Goal: Task Accomplishment & Management: Manage account settings

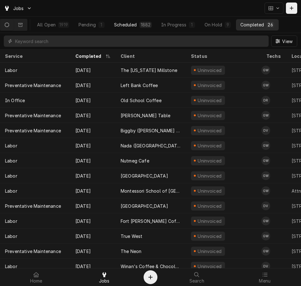
click at [142, 26] on button "Scheduled 1882" at bounding box center [133, 24] width 46 height 11
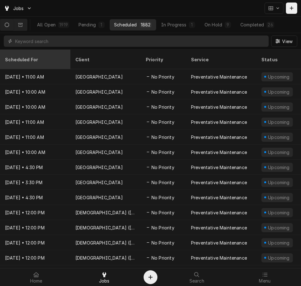
click at [18, 56] on div "Scheduled For" at bounding box center [34, 59] width 59 height 7
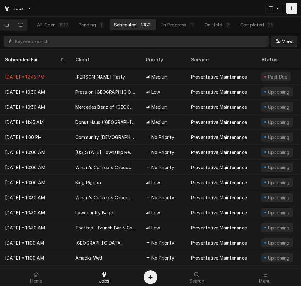
click at [281, 38] on span "View" at bounding box center [287, 41] width 13 height 7
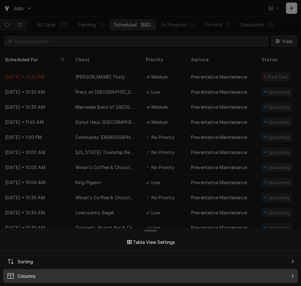
click at [40, 274] on div "Columns" at bounding box center [150, 275] width 292 height 11
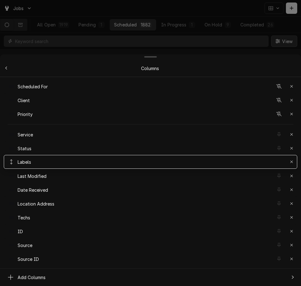
drag, startPoint x: 8, startPoint y: 216, endPoint x: 8, endPoint y: 160, distance: 56.2
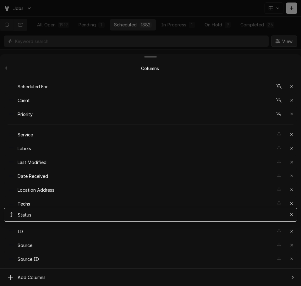
drag, startPoint x: 214, startPoint y: 147, endPoint x: 202, endPoint y: 213, distance: 67.3
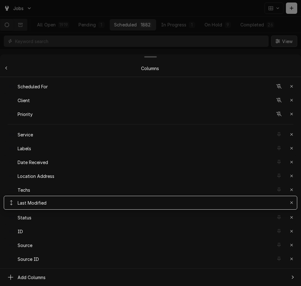
drag, startPoint x: 49, startPoint y: 158, endPoint x: 54, endPoint y: 200, distance: 41.8
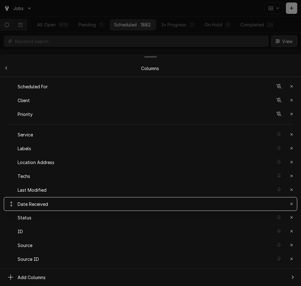
drag, startPoint x: 52, startPoint y: 158, endPoint x: 45, endPoint y: 200, distance: 42.4
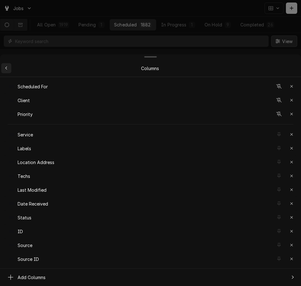
click at [8, 68] on icon "Back to previous items" at bounding box center [6, 68] width 3 height 4
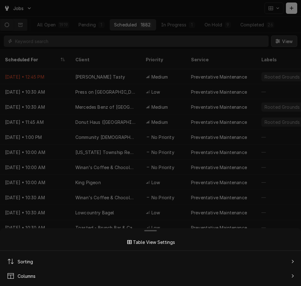
click at [86, 72] on div at bounding box center [150, 143] width 301 height 286
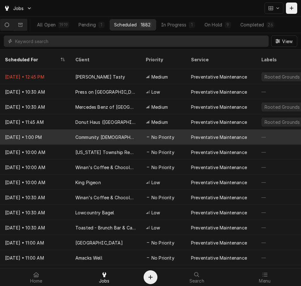
click at [115, 135] on div "Community Church" at bounding box center [105, 136] width 70 height 15
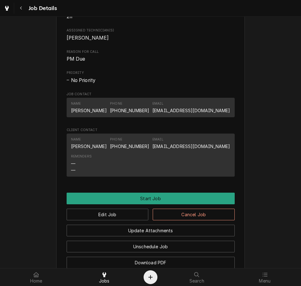
scroll to position [249, 0]
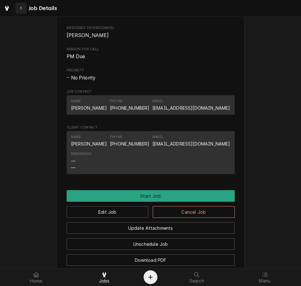
click at [21, 7] on icon "Navigate back" at bounding box center [21, 8] width 2 height 3
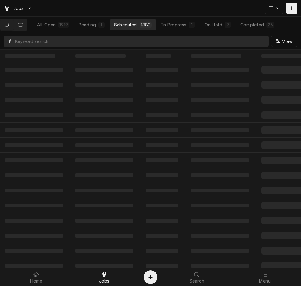
click at [136, 40] on input "Dynamic Content Wrapper" at bounding box center [140, 40] width 250 height 11
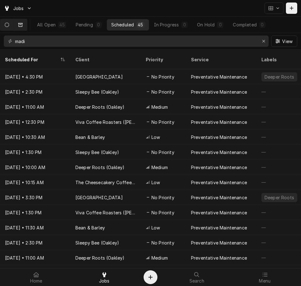
click at [23, 24] on icon "Dynamic Content Wrapper" at bounding box center [20, 25] width 4 height 4
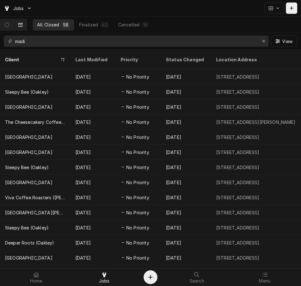
click at [78, 47] on div "madi View" at bounding box center [150, 41] width 301 height 16
click at [76, 42] on input "madi" at bounding box center [135, 40] width 241 height 11
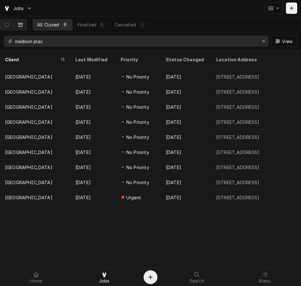
type input "madison plac"
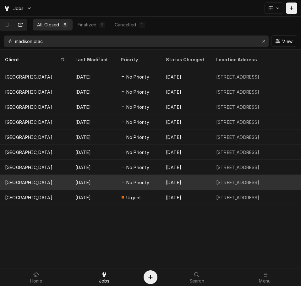
click at [85, 178] on div "Mar 30" at bounding box center [92, 181] width 45 height 15
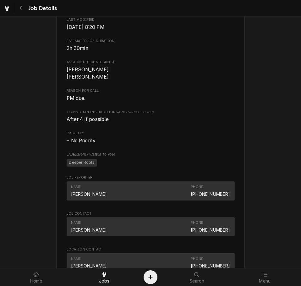
scroll to position [258, 0]
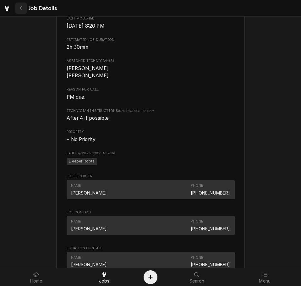
click at [22, 10] on div "Navigate back" at bounding box center [21, 8] width 6 height 6
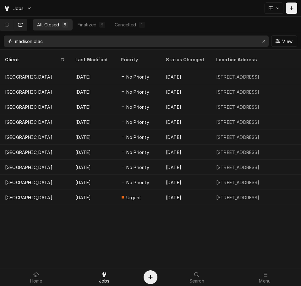
click at [67, 43] on input "madison plac" at bounding box center [135, 40] width 241 height 11
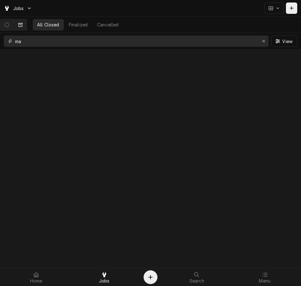
type input "m"
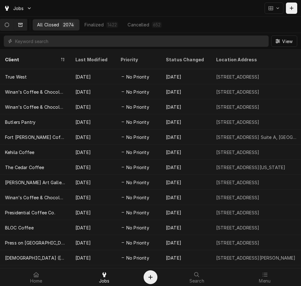
click at [10, 27] on button "Dynamic Content Wrapper" at bounding box center [6, 24] width 13 height 11
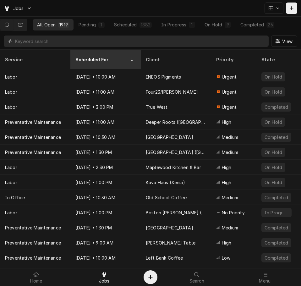
click at [98, 58] on div "Scheduled For" at bounding box center [106, 59] width 68 height 17
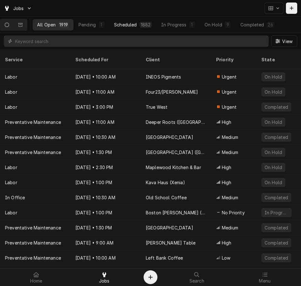
click at [137, 20] on button "Scheduled 1882" at bounding box center [133, 24] width 46 height 11
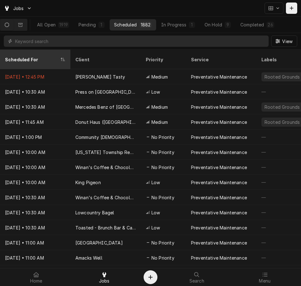
click at [32, 56] on div "Scheduled For" at bounding box center [32, 59] width 54 height 7
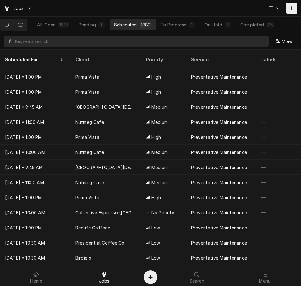
click at [32, 56] on div "Scheduled For" at bounding box center [32, 59] width 54 height 7
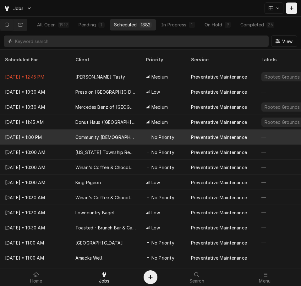
click at [24, 131] on div "Aug 26 • 1:00 PM" at bounding box center [35, 136] width 70 height 15
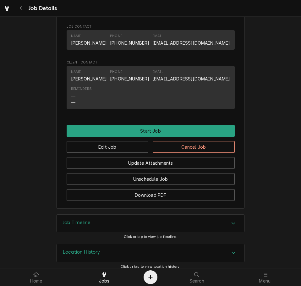
scroll to position [314, 0]
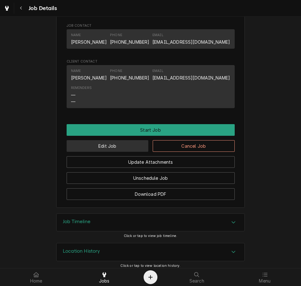
click at [122, 152] on button "Edit Job" at bounding box center [108, 146] width 82 height 12
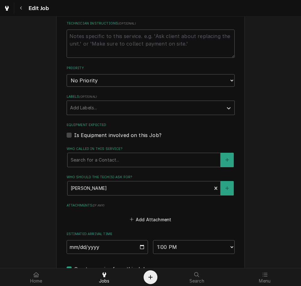
scroll to position [287, 0]
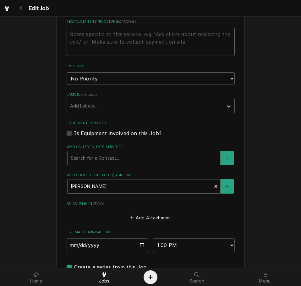
click at [139, 44] on textarea "Technician Instructions ( optional )" at bounding box center [151, 42] width 168 height 28
type textarea "x"
type textarea "r"
type textarea "x"
type textarea "re"
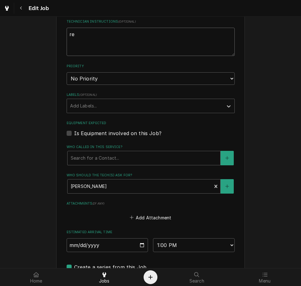
type textarea "x"
type textarea "rea"
type textarea "x"
type textarea "reach"
type textarea "x"
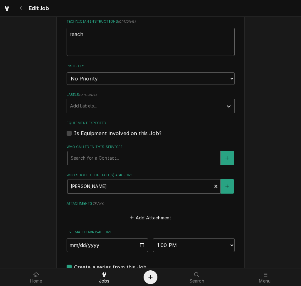
type textarea "reache"
type textarea "x"
type textarea "reached"
type textarea "x"
type textarea "reached"
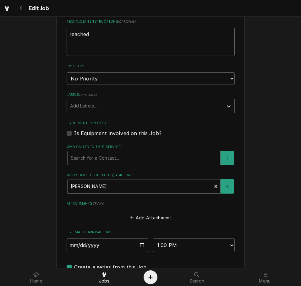
type textarea "x"
type textarea "reached o"
type textarea "x"
type textarea "reached ou"
type textarea "x"
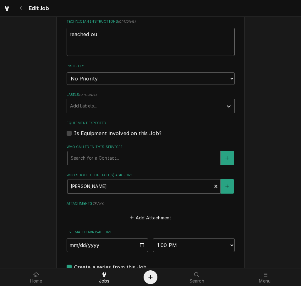
type textarea "reached out"
type textarea "x"
type textarea "reached out"
type textarea "x"
type textarea "reached out 8"
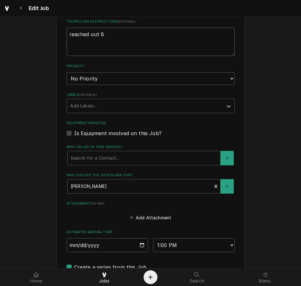
type textarea "x"
type textarea "reached out 8-"
type textarea "x"
type textarea "reached out 8-2"
type textarea "x"
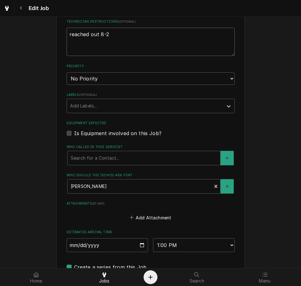
type textarea "reached out 8-26"
type textarea "x"
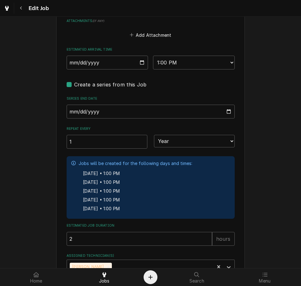
scroll to position [432, 0]
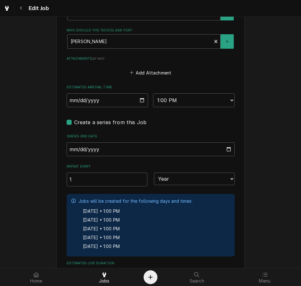
type textarea "reached out 8-26"
click at [134, 105] on input "2025-08-26" at bounding box center [108, 100] width 82 height 14
click at [142, 98] on input "2025-08-26" at bounding box center [108, 100] width 82 height 14
type textarea "x"
type input "2025-09-10"
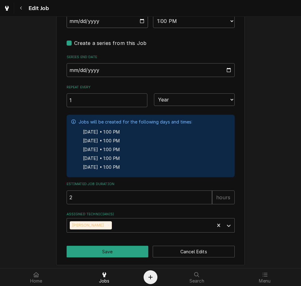
scroll to position [514, 0]
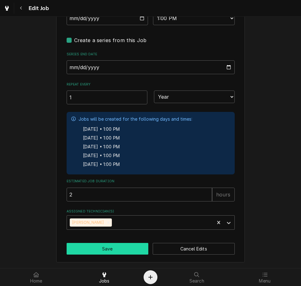
click at [104, 250] on button "Save" at bounding box center [108, 249] width 82 height 12
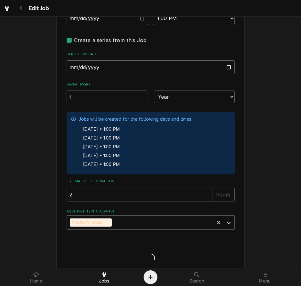
type textarea "x"
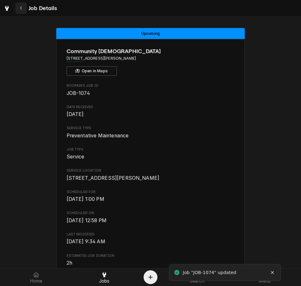
click at [23, 10] on div "Navigate back" at bounding box center [21, 8] width 6 height 6
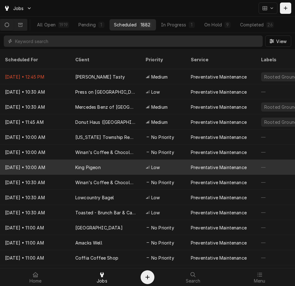
click at [84, 164] on div "King Pigeon" at bounding box center [87, 167] width 25 height 7
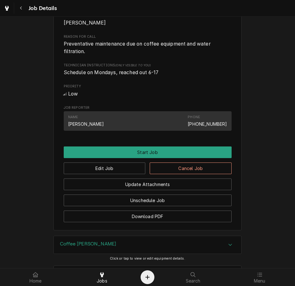
scroll to position [267, 0]
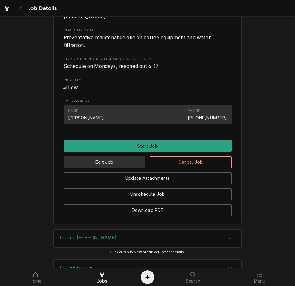
click at [138, 168] on button "Edit Job" at bounding box center [105, 162] width 82 height 12
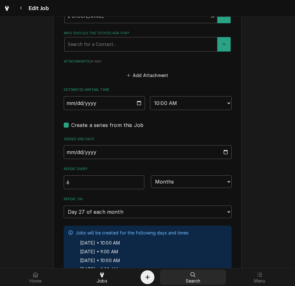
scroll to position [533, 0]
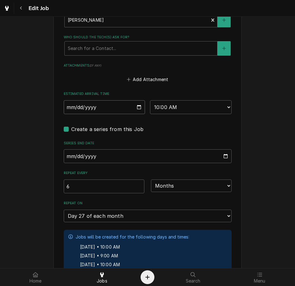
click at [137, 100] on input "2025-08-27" at bounding box center [105, 107] width 82 height 14
type textarea "x"
type input "2025-09-10"
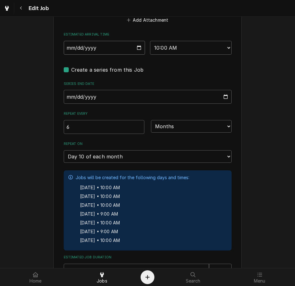
scroll to position [647, 0]
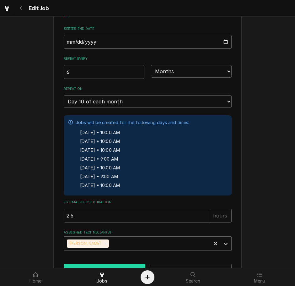
click at [110, 264] on button "Save" at bounding box center [105, 270] width 82 height 12
type textarea "x"
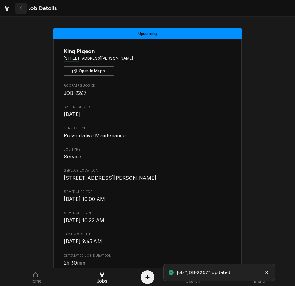
click at [24, 11] on button "Navigate back" at bounding box center [20, 8] width 11 height 11
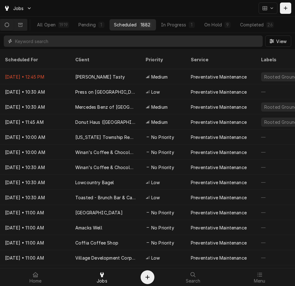
click at [206, 41] on input "Dynamic Content Wrapper" at bounding box center [137, 40] width 244 height 11
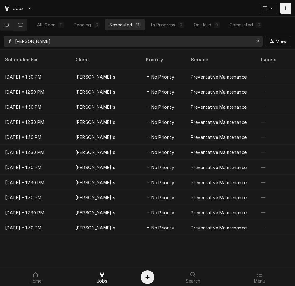
type input "[PERSON_NAME]"
click at [71, 247] on div "Scheduled For Client Priority Service Labels Location Address Techs Last Modifi…" at bounding box center [147, 168] width 295 height 236
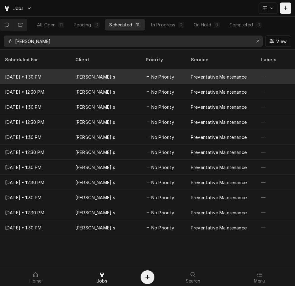
click at [117, 69] on div "[PERSON_NAME]'s" at bounding box center [105, 76] width 70 height 15
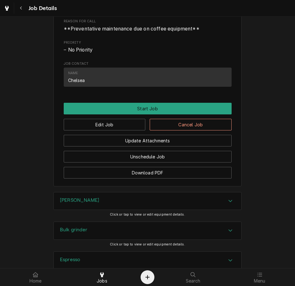
scroll to position [297, 0]
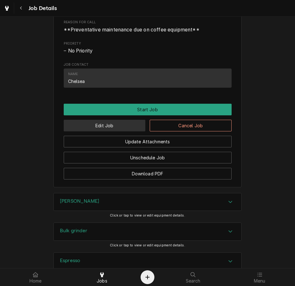
click at [88, 131] on button "Edit Job" at bounding box center [105, 126] width 82 height 12
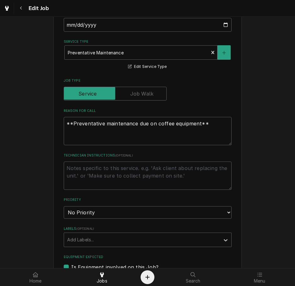
scroll to position [176, 0]
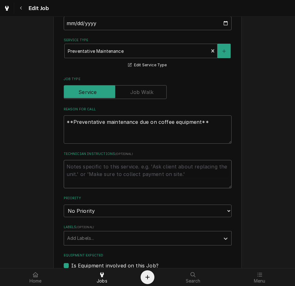
click at [126, 160] on textarea "Technician Instructions ( optional )" at bounding box center [148, 174] width 168 height 28
type textarea "x"
type textarea "e"
type textarea "x"
type textarea "em"
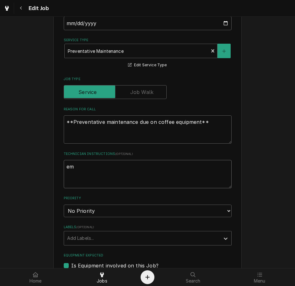
type textarea "x"
type textarea "ema"
type textarea "x"
type textarea "emai"
type textarea "x"
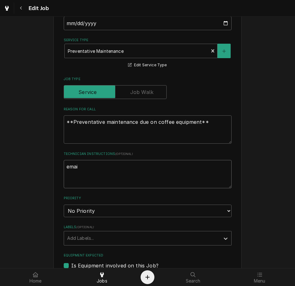
type textarea "email"
type textarea "x"
type textarea "emaile"
type textarea "x"
type textarea "emailed"
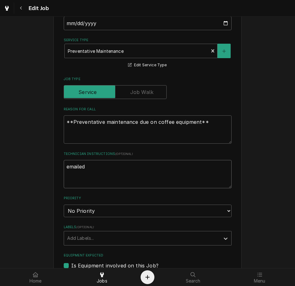
type textarea "x"
type textarea "emailed 8"
type textarea "x"
type textarea "emailed 8-"
type textarea "x"
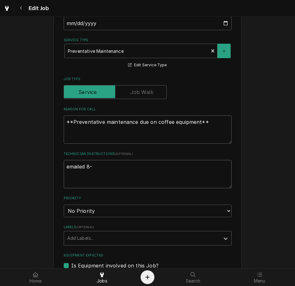
type textarea "emailed 8-2"
type textarea "x"
type textarea "emailed 8-26"
type textarea "x"
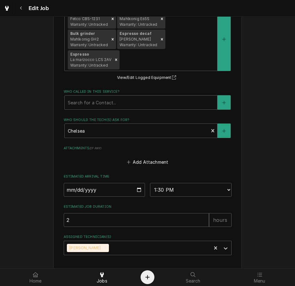
scroll to position [463, 0]
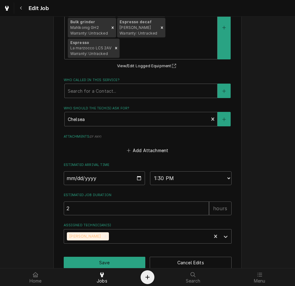
type textarea "emailed 8-26"
click at [136, 176] on input "2025-09-04" at bounding box center [105, 178] width 82 height 14
type input "2025-09-17"
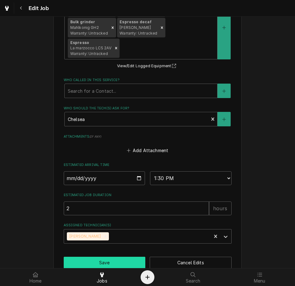
click at [104, 261] on button "Save" at bounding box center [105, 262] width 82 height 12
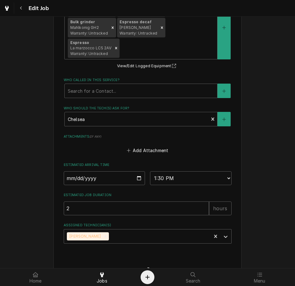
type textarea "x"
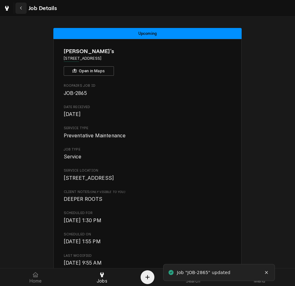
click at [24, 8] on div "Navigate back" at bounding box center [21, 8] width 6 height 6
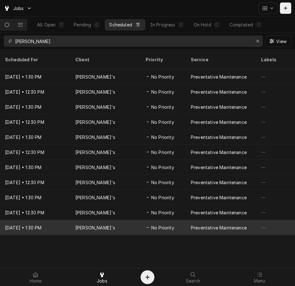
click at [115, 221] on div "[PERSON_NAME]'s" at bounding box center [105, 227] width 70 height 15
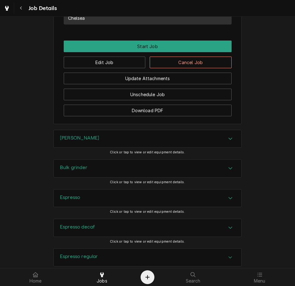
scroll to position [335, 0]
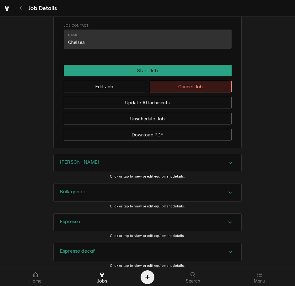
click at [221, 92] on button "Cancel Job" at bounding box center [191, 87] width 82 height 12
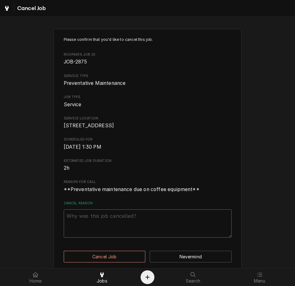
click at [168, 233] on textarea "Cancel Reason" at bounding box center [148, 223] width 168 height 28
type textarea "x"
type textarea "c"
type textarea "x"
type textarea "cle"
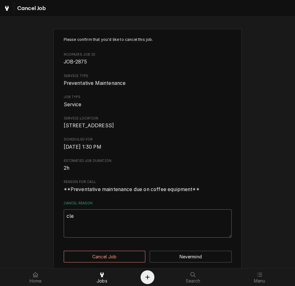
type textarea "x"
type textarea "clea"
type textarea "x"
type textarea "clear"
type textarea "x"
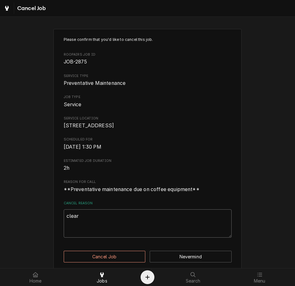
type textarea "cleari"
type textarea "x"
type textarea "clearin"
type textarea "x"
type textarea "clearing"
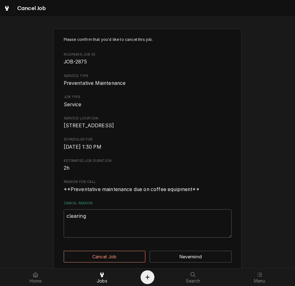
click at [107, 251] on div "Please confirm that you'd like to cancel this job. Roopairs Job ID JOB-2875 Ser…" at bounding box center [147, 149] width 188 height 241
click at [96, 262] on button "Cancel Job" at bounding box center [105, 256] width 82 height 12
type textarea "x"
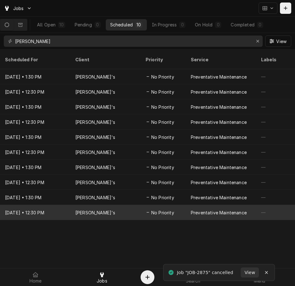
click at [204, 209] on div "Preventative Maintenance" at bounding box center [219, 212] width 56 height 7
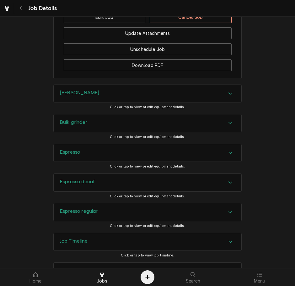
scroll to position [368, 0]
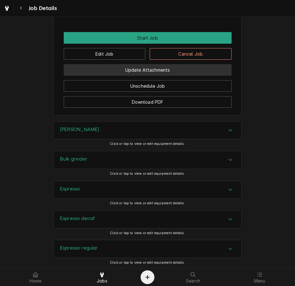
click at [209, 72] on button "Update Attachments" at bounding box center [148, 70] width 168 height 12
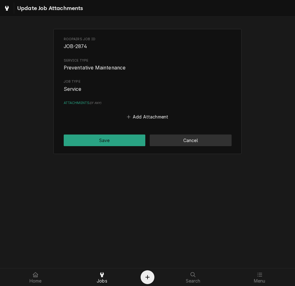
click at [203, 141] on button "Cancel" at bounding box center [191, 140] width 82 height 12
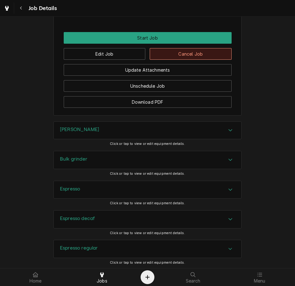
click at [207, 58] on button "Cancel Job" at bounding box center [191, 54] width 82 height 12
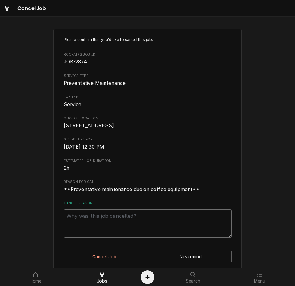
click at [153, 227] on textarea "Cancel Reason" at bounding box center [148, 223] width 168 height 28
paste textarea "clearing"
type textarea "x"
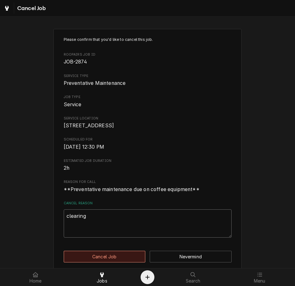
type textarea "clearing"
click at [127, 262] on button "Cancel Job" at bounding box center [105, 256] width 82 height 12
type textarea "x"
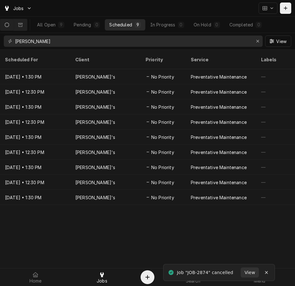
scroll to position [0, 4]
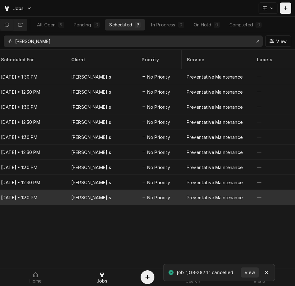
click at [93, 190] on div "[PERSON_NAME]'s" at bounding box center [101, 197] width 70 height 15
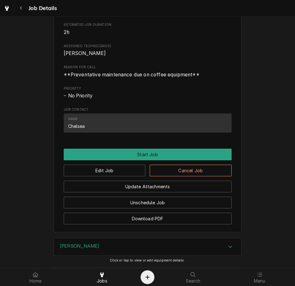
scroll to position [335, 0]
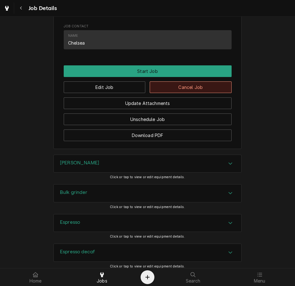
click at [189, 93] on button "Cancel Job" at bounding box center [191, 87] width 82 height 12
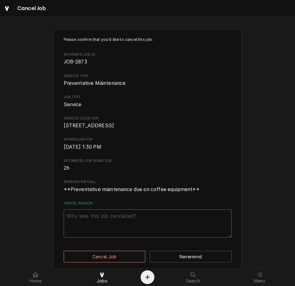
click at [100, 231] on textarea "Cancel Reason" at bounding box center [148, 223] width 168 height 28
paste textarea "clearing"
type textarea "x"
type textarea "clearing"
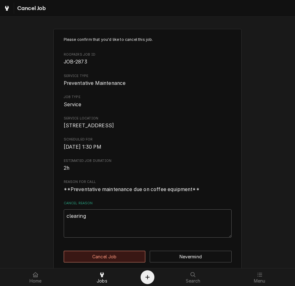
click at [91, 261] on button "Cancel Job" at bounding box center [105, 256] width 82 height 12
type textarea "x"
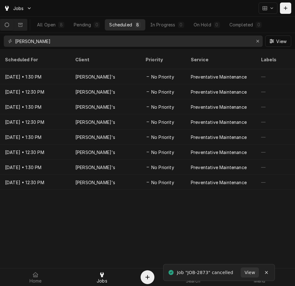
scroll to position [0, 1]
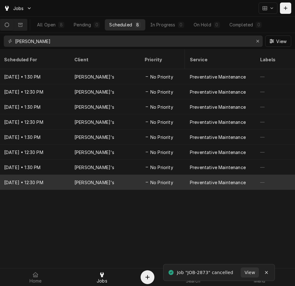
click at [94, 174] on div "[PERSON_NAME]'s" at bounding box center [104, 181] width 70 height 15
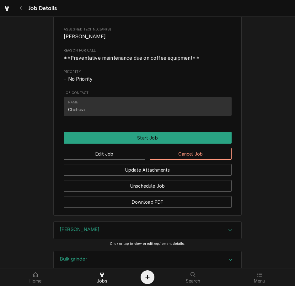
scroll to position [269, 0]
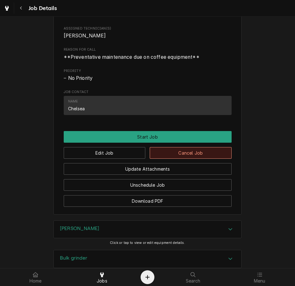
click at [202, 158] on button "Cancel Job" at bounding box center [191, 153] width 82 height 12
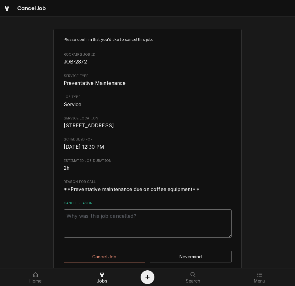
click at [106, 225] on textarea "Cancel Reason" at bounding box center [148, 223] width 168 height 28
paste textarea "clearing"
type textarea "x"
type textarea "clearing"
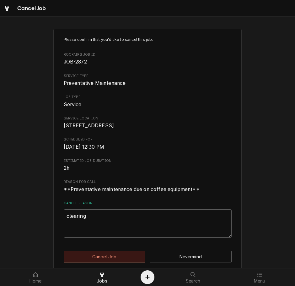
click at [92, 262] on button "Cancel Job" at bounding box center [105, 256] width 82 height 12
type textarea "x"
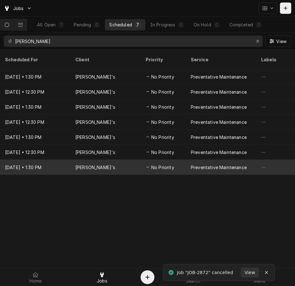
click at [169, 164] on span "No Priority" at bounding box center [162, 167] width 23 height 7
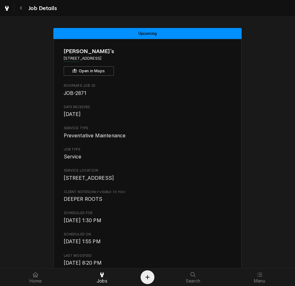
click at [23, 6] on div "Navigate back" at bounding box center [21, 8] width 6 height 6
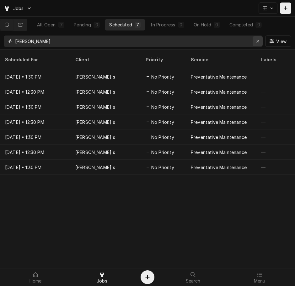
click at [254, 40] on button "Erase input" at bounding box center [258, 41] width 10 height 10
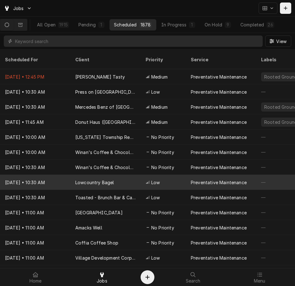
click at [174, 174] on div "Low" at bounding box center [163, 181] width 45 height 15
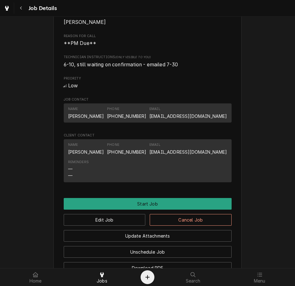
scroll to position [263, 0]
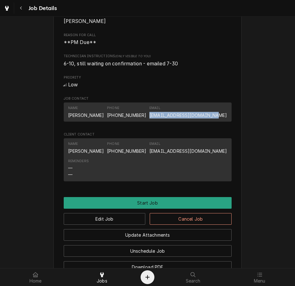
drag, startPoint x: 162, startPoint y: 123, endPoint x: 231, endPoint y: 124, distance: 68.7
click at [231, 124] on div "Lowcountry Bagel 13 American Way, Monroe, OH 45050 Open in Maps Roopairs Job ID…" at bounding box center [147, 28] width 188 height 504
copy link "[EMAIL_ADDRESS][DOMAIN_NAME]"
click at [93, 224] on button "Edit Job" at bounding box center [105, 219] width 82 height 12
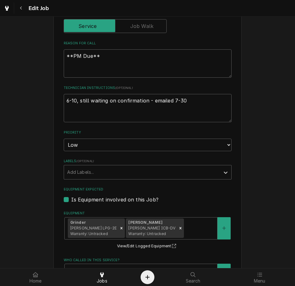
scroll to position [245, 0]
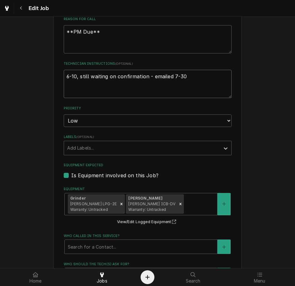
click at [206, 78] on textarea "6-10, still waiting on confirmation - emailed 7-30" at bounding box center [148, 84] width 168 height 28
type textarea "x"
type textarea "6-10, still waiting on confirmation - emailed 7-30,"
type textarea "x"
type textarea "6-10, still waiting on confirmation - emailed 7-30,"
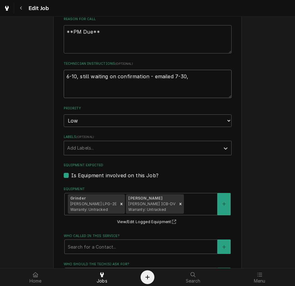
type textarea "x"
type textarea "6-10, still waiting on confirmation - emailed 7-30, f"
type textarea "x"
type textarea "6-10, still waiting on confirmation - emailed 7-30, fo"
type textarea "x"
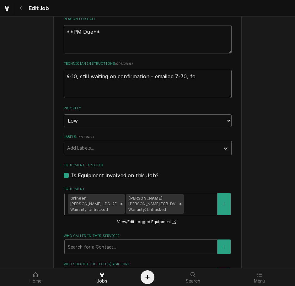
type textarea "6-10, still waiting on confirmation - emailed 7-30, fol"
type textarea "x"
type textarea "6-10, still waiting on confirmation - emailed 7-30, foll"
type textarea "x"
type textarea "6-10, still waiting on confirmation - emailed 7-30, follw"
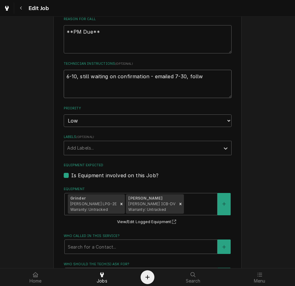
type textarea "x"
type textarea "6-10, still waiting on confirmation - emailed 7-30, follwo"
type textarea "x"
type textarea "6-10, still waiting on confirmation - emailed 7-30, follwoe"
type textarea "x"
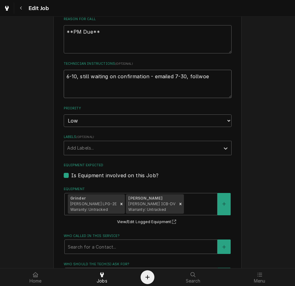
type textarea "6-10, still waiting on confirmation - emailed 7-30, follwoed"
type textarea "x"
type textarea "6-10, still waiting on confirmation - emailed 7-30, follwoed"
type textarea "x"
type textarea "6-10, still waiting on confirmation - emailed 7-30, follwoed"
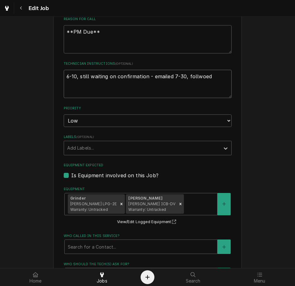
type textarea "x"
type textarea "6-10, still waiting on confirmation - emailed 7-30, follwoe"
type textarea "x"
type textarea "6-10, still waiting on confirmation - emailed 7-30, follwo"
type textarea "x"
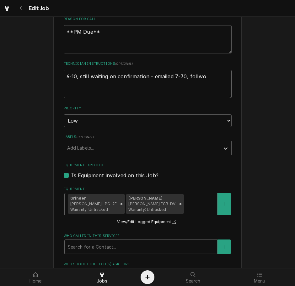
type textarea "6-10, still waiting on confirmation - emailed 7-30, follw"
type textarea "x"
type textarea "6-10, still waiting on confirmation - emailed 7-30, foll"
type textarea "x"
type textarea "6-10, still waiting on confirmation - emailed 7-30, follo"
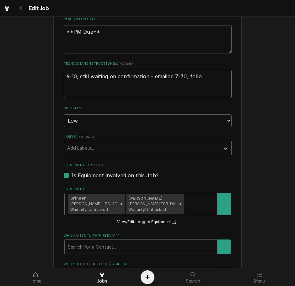
type textarea "x"
type textarea "6-10, still waiting on confirmation - emailed 7-30, follow"
type textarea "x"
type textarea "6-10, still waiting on confirmation - emailed 7-30, followe"
type textarea "x"
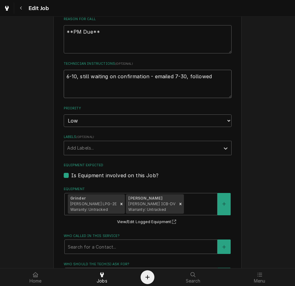
type textarea "6-10, still waiting on confirmation - emailed 7-30, followed"
type textarea "x"
type textarea "6-10, still waiting on confirmation - emailed 7-30, followed u"
type textarea "x"
type textarea "6-10, still waiting on confirmation - emailed 7-30, followed up"
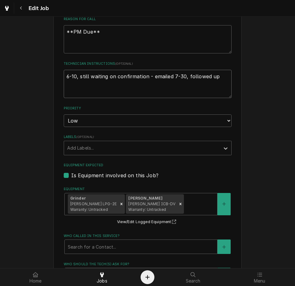
type textarea "x"
type textarea "6-10, still waiting on confirmation - emailed 7-30, followed up"
type textarea "x"
type textarea "6-10, still waiting on confirmation - emailed 7-30, followed up 8"
type textarea "x"
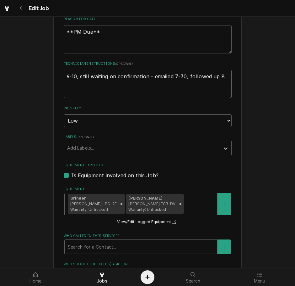
type textarea "6-10, still waiting on confirmation - emailed 7-30, followed up 8-"
type textarea "x"
type textarea "6-10, still waiting on confirmation - emailed 7-30, followed up 8-2"
type textarea "x"
type textarea "6-10, still waiting on confirmation - emailed 7-30, followed up 8-26"
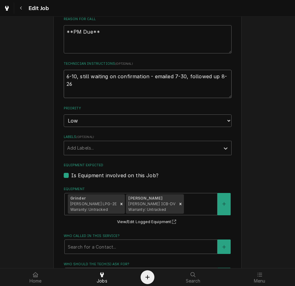
type textarea "x"
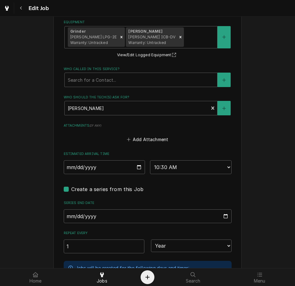
scroll to position [412, 0]
type textarea "6-10, still waiting on confirmation - emailed 7-30, followed up 8-26"
click at [131, 167] on input "2025-08-27" at bounding box center [105, 167] width 82 height 14
click at [139, 169] on input "2025-08-27" at bounding box center [105, 167] width 82 height 14
type textarea "x"
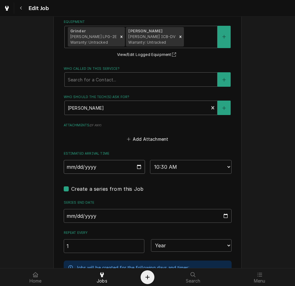
type input "2025-09-10"
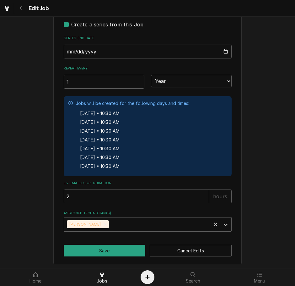
scroll to position [577, 0]
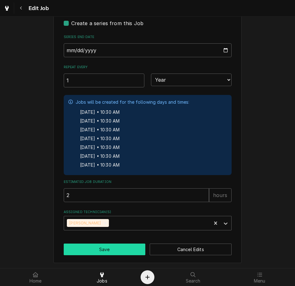
click at [102, 249] on button "Save" at bounding box center [105, 249] width 82 height 12
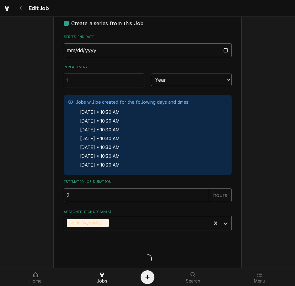
type textarea "x"
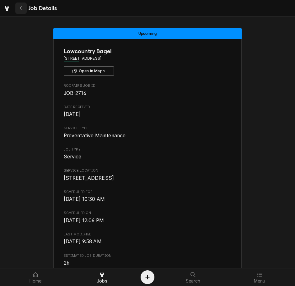
click at [23, 7] on div "Navigate back" at bounding box center [21, 8] width 6 height 6
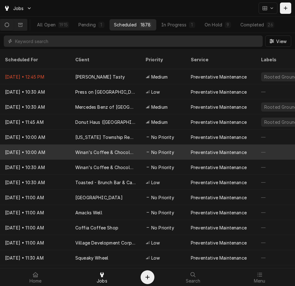
click at [198, 149] on div "Preventative Maintenance" at bounding box center [219, 152] width 56 height 7
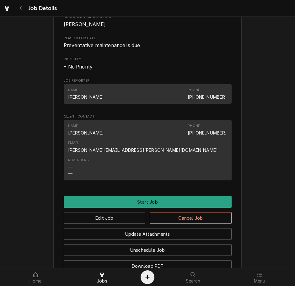
scroll to position [259, 0]
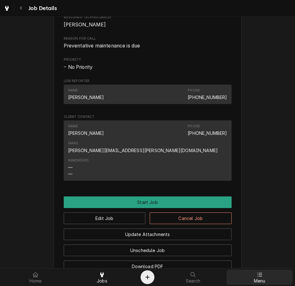
click at [257, 280] on span "Menu" at bounding box center [260, 280] width 12 height 5
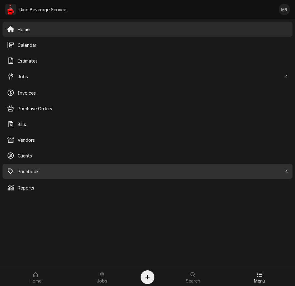
click at [27, 169] on span "Pricebook" at bounding box center [150, 171] width 265 height 7
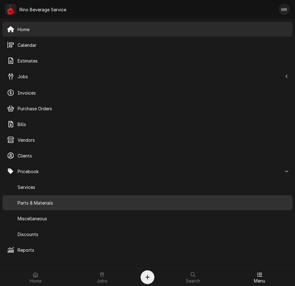
click at [43, 204] on span "Parts & Materials" at bounding box center [153, 202] width 271 height 7
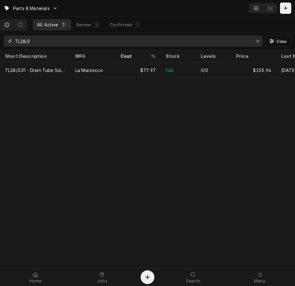
click at [69, 43] on input "TL28/3" at bounding box center [133, 40] width 236 height 11
click at [74, 42] on input "TL28/3" at bounding box center [133, 40] width 236 height 11
type input "T"
type input "mc2"
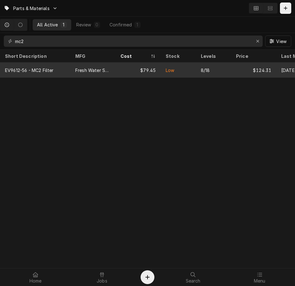
click at [120, 65] on div "$79.45" at bounding box center [137, 69] width 45 height 15
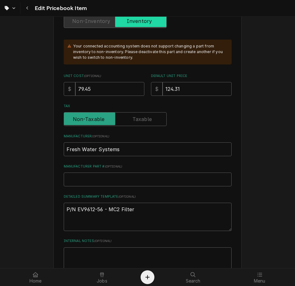
type textarea "x"
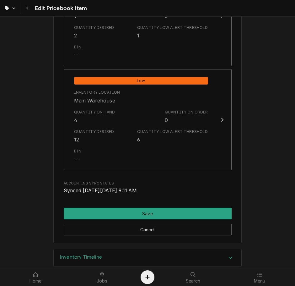
scroll to position [738, 0]
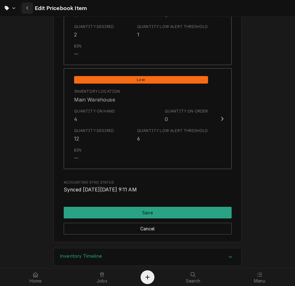
click at [24, 7] on button "Navigate back" at bounding box center [27, 8] width 11 height 11
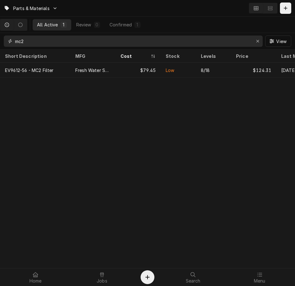
click at [114, 46] on input "mc2" at bounding box center [133, 40] width 236 height 11
type input "m"
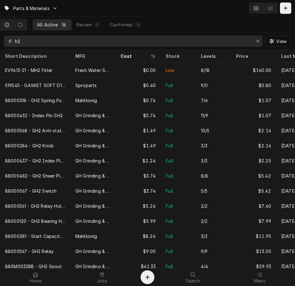
type input "h2"
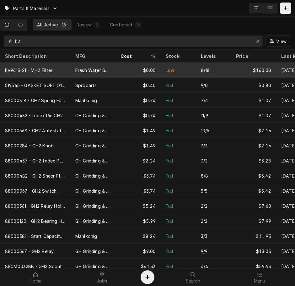
click at [105, 70] on div "Fresh Water Systems" at bounding box center [92, 70] width 35 height 7
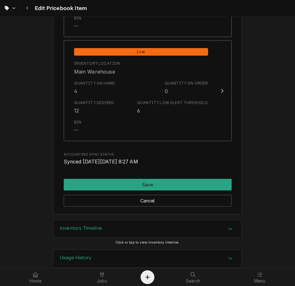
scroll to position [760, 0]
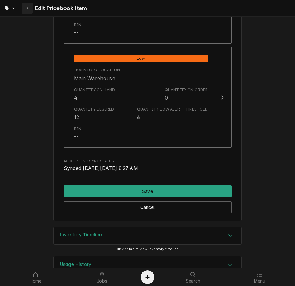
click at [24, 10] on button "Navigate back" at bounding box center [27, 8] width 11 height 11
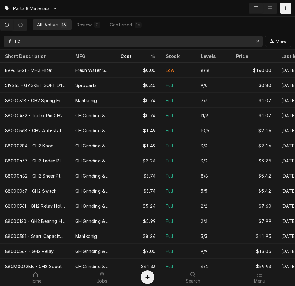
click at [129, 43] on input "h2" at bounding box center [133, 40] width 236 height 11
click at [132, 44] on input "h2" at bounding box center [133, 40] width 236 height 11
type input "h"
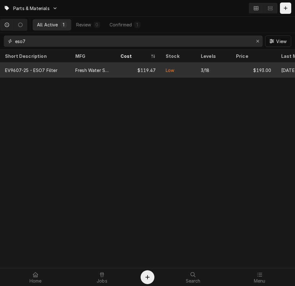
type input "eso7"
click at [136, 70] on div "$119.47" at bounding box center [137, 69] width 45 height 15
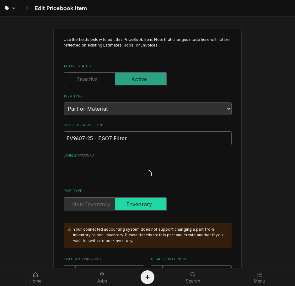
type textarea "x"
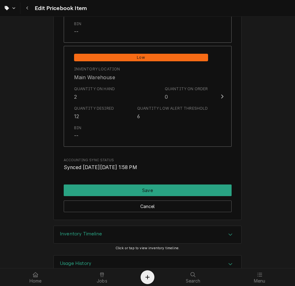
scroll to position [748, 0]
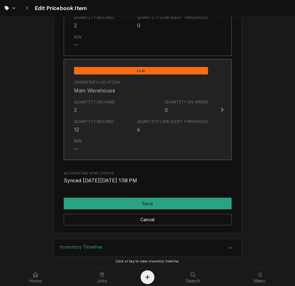
click at [203, 132] on div "Quantity Low Alert Threshold 6" at bounding box center [172, 126] width 71 height 14
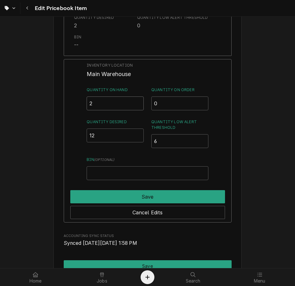
click at [108, 105] on input "2" at bounding box center [115, 103] width 57 height 14
type input "12"
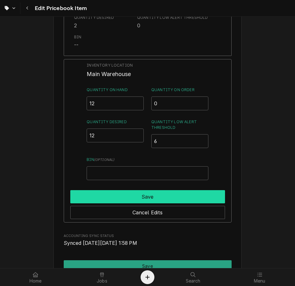
click at [136, 192] on button "Save" at bounding box center [147, 196] width 155 height 13
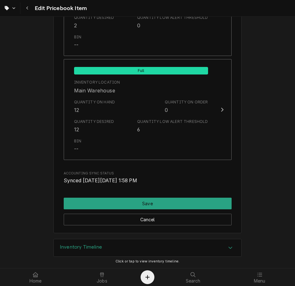
scroll to position [778, 0]
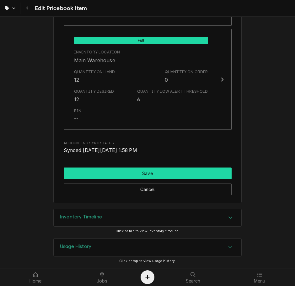
click at [116, 169] on button "Save" at bounding box center [148, 173] width 168 height 12
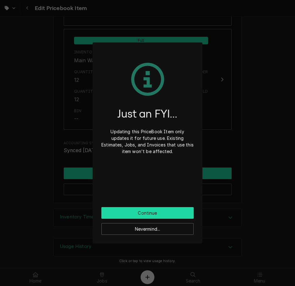
click at [112, 213] on button "Continue" at bounding box center [147, 213] width 92 height 12
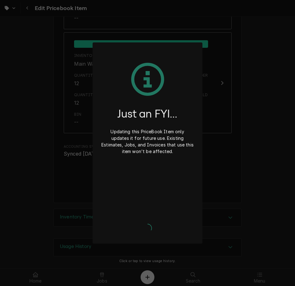
type textarea "x"
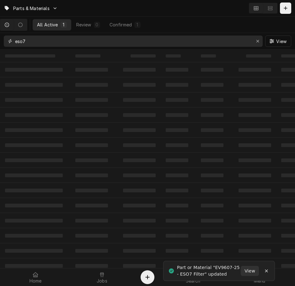
click at [90, 42] on input "eso7" at bounding box center [133, 40] width 236 height 11
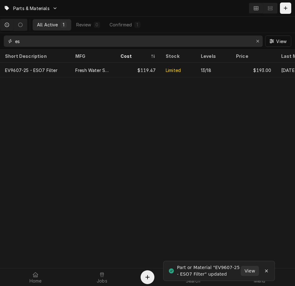
type input "e"
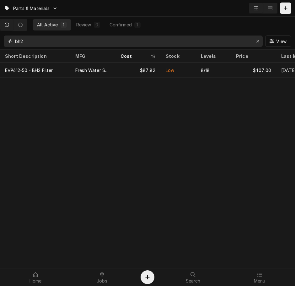
type input "bh2"
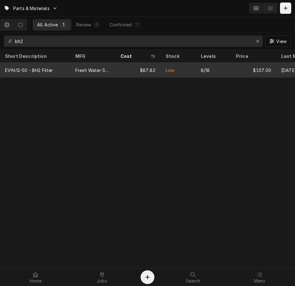
click at [74, 69] on div "Fresh Water Systems" at bounding box center [92, 69] width 45 height 15
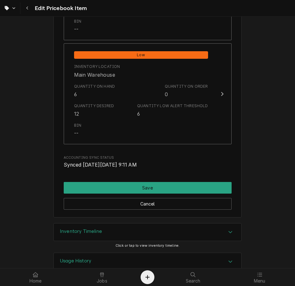
scroll to position [754, 0]
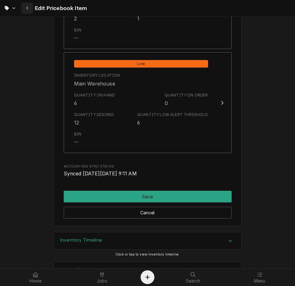
click at [27, 8] on icon "Navigate back" at bounding box center [27, 8] width 3 height 4
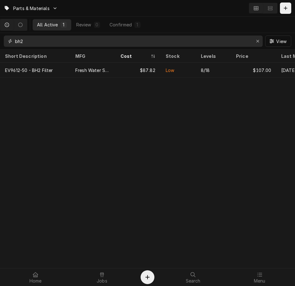
click at [68, 41] on input "bh2" at bounding box center [133, 40] width 236 height 11
click at [69, 40] on input "bh2" at bounding box center [133, 40] width 236 height 11
type input "b"
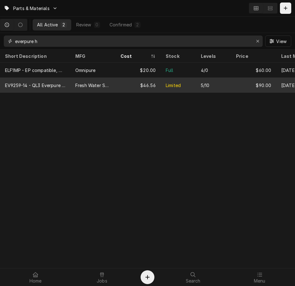
type input "everpure h"
click at [155, 83] on div "$46.56" at bounding box center [137, 85] width 45 height 15
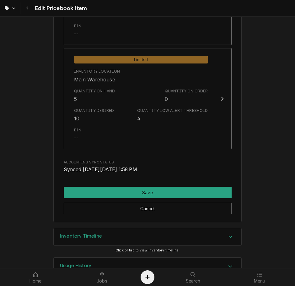
scroll to position [759, 0]
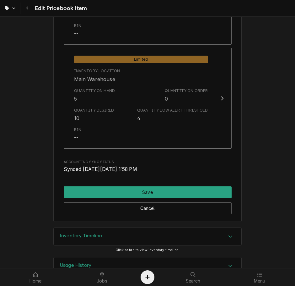
click at [27, 5] on div "Navigate back" at bounding box center [27, 8] width 6 height 6
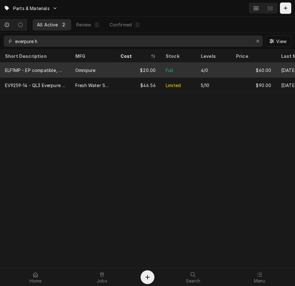
click at [83, 73] on div "Omnipure" at bounding box center [92, 69] width 45 height 15
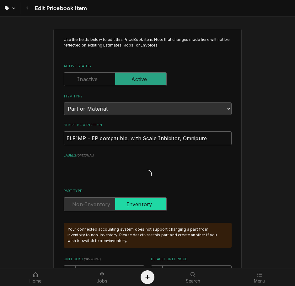
type textarea "x"
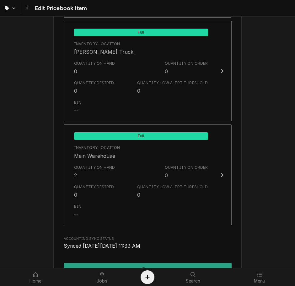
scroll to position [683, 0]
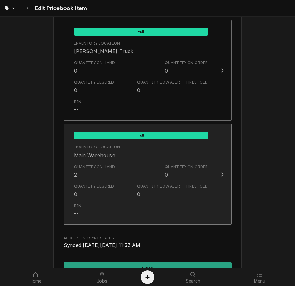
click at [106, 196] on div "Quantity Desired 0" at bounding box center [94, 190] width 40 height 14
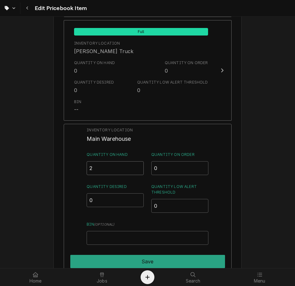
click at [111, 169] on input "2" at bounding box center [115, 168] width 57 height 14
type input "14"
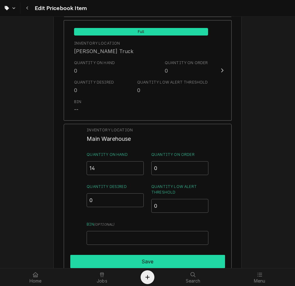
click at [114, 263] on button "Save" at bounding box center [147, 261] width 155 height 13
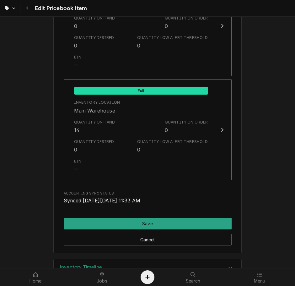
scroll to position [749, 0]
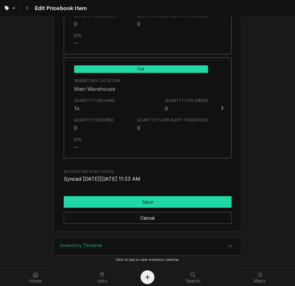
click at [115, 203] on button "Save" at bounding box center [148, 202] width 168 height 12
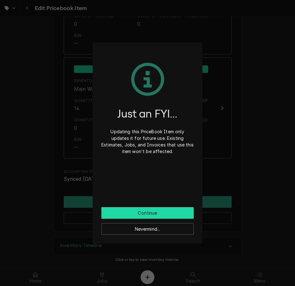
click at [118, 213] on button "Continue" at bounding box center [147, 213] width 92 height 12
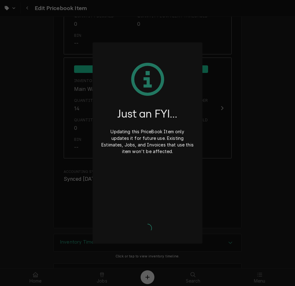
type textarea "x"
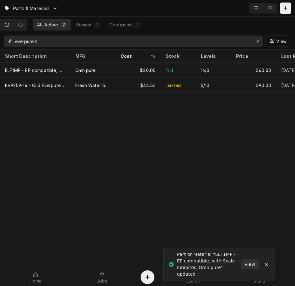
click at [62, 43] on input "everpure h" at bounding box center [133, 40] width 236 height 11
type input "e"
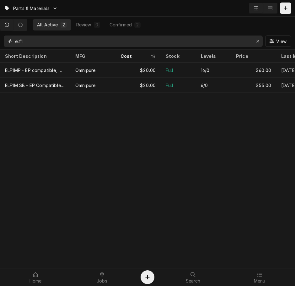
type input "elf1"
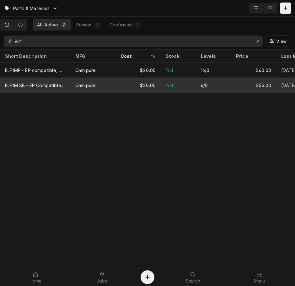
click at [49, 85] on div "ELF1M SB - EP Compatible without Scale Inhibator, Omnipure" at bounding box center [35, 85] width 60 height 7
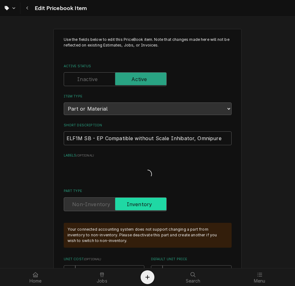
type textarea "x"
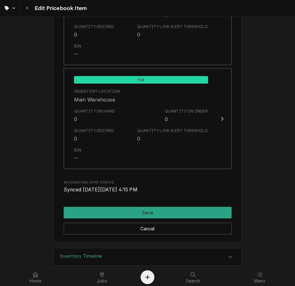
scroll to position [738, 0]
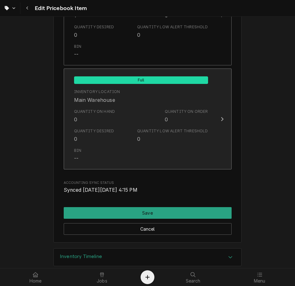
click at [206, 130] on div "Full Inventory Location Main Warehouse Quantity on Hand 0 Quantity on Order 0 Q…" at bounding box center [141, 119] width 144 height 94
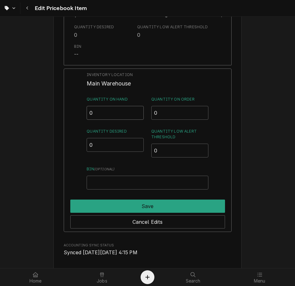
click at [115, 111] on input "0" at bounding box center [115, 113] width 57 height 14
type input "12"
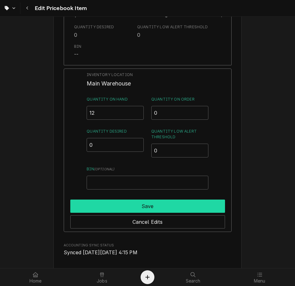
click at [147, 208] on button "Save" at bounding box center [147, 205] width 155 height 13
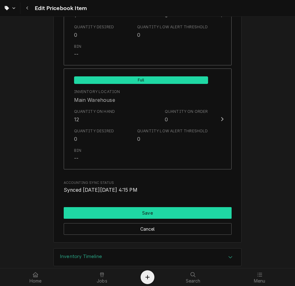
click at [155, 213] on button "Save" at bounding box center [148, 213] width 168 height 12
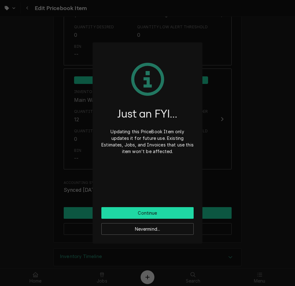
click at [169, 216] on button "Continue" at bounding box center [147, 213] width 92 height 12
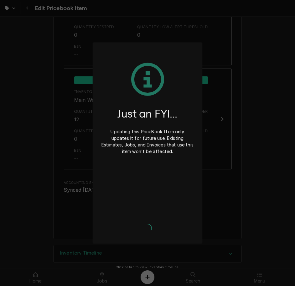
type textarea "x"
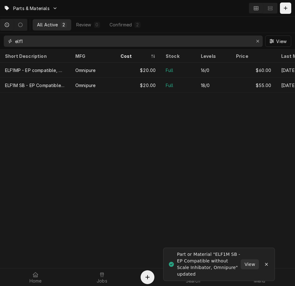
click at [47, 42] on input "elf1" at bounding box center [133, 40] width 236 height 11
type input "e"
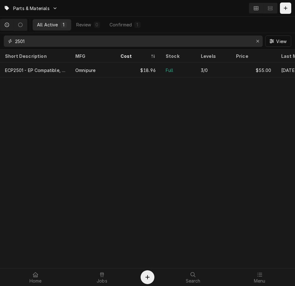
type input "2501"
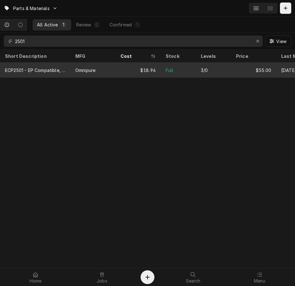
click at [95, 68] on div "Omnipure" at bounding box center [85, 70] width 20 height 7
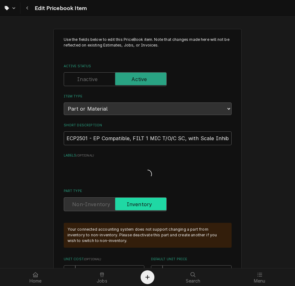
type textarea "x"
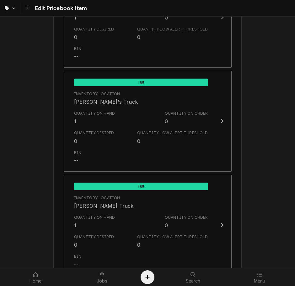
scroll to position [528, 0]
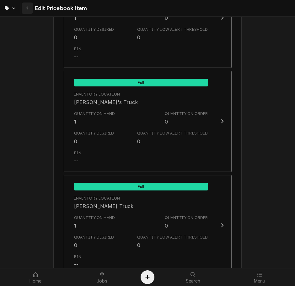
click at [29, 8] on div "Navigate back" at bounding box center [27, 8] width 6 height 6
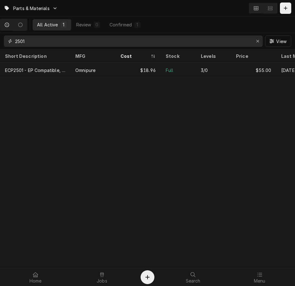
click at [20, 41] on input "2501" at bounding box center [133, 40] width 236 height 11
click at [22, 38] on input "2501" at bounding box center [133, 40] width 236 height 11
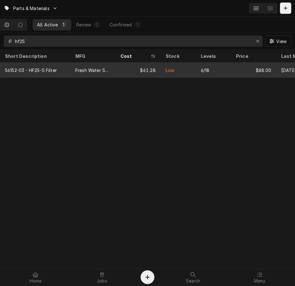
type input "hf25"
click at [90, 70] on div "Fresh Water Systems" at bounding box center [92, 70] width 35 height 7
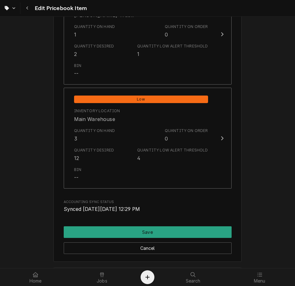
scroll to position [721, 0]
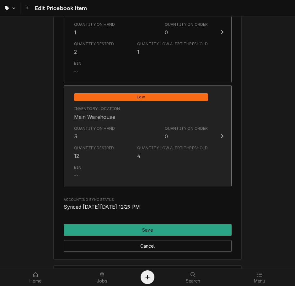
click at [205, 151] on div "Quantity Low Alert Threshold 4" at bounding box center [172, 152] width 71 height 14
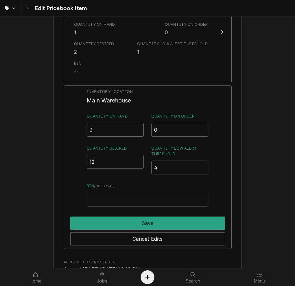
click at [107, 131] on input "3" at bounding box center [115, 130] width 57 height 14
type input "7"
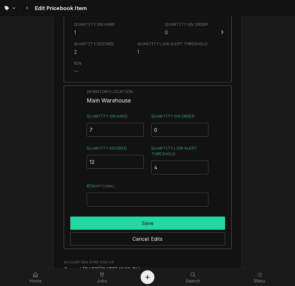
click at [197, 219] on button "Save" at bounding box center [147, 222] width 155 height 13
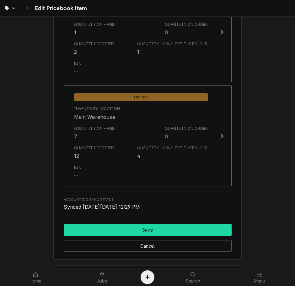
click at [194, 228] on button "Save" at bounding box center [148, 230] width 168 height 12
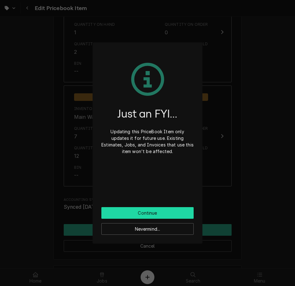
click at [182, 215] on button "Continue" at bounding box center [147, 213] width 92 height 12
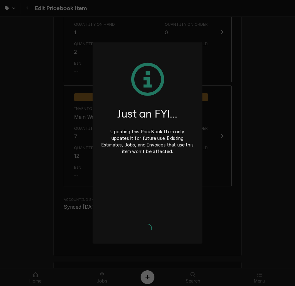
type textarea "x"
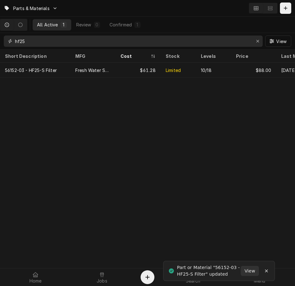
click at [89, 43] on input "hf25" at bounding box center [133, 40] width 236 height 11
type input "h"
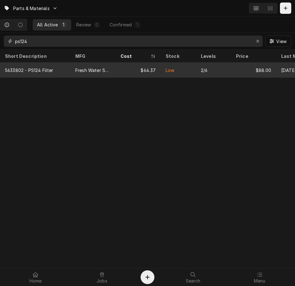
type input "ps124"
click at [235, 68] on div "$88.00" at bounding box center [253, 69] width 45 height 15
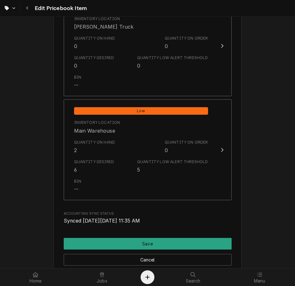
scroll to position [710, 0]
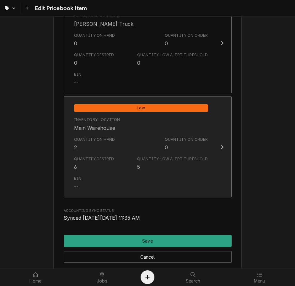
click at [205, 160] on div "Quantity Low Alert Threshold" at bounding box center [172, 159] width 71 height 6
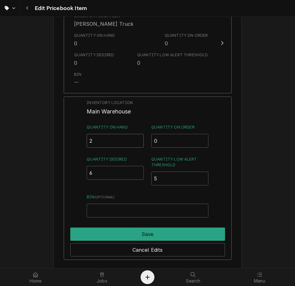
click at [121, 138] on input "2" at bounding box center [115, 141] width 57 height 14
type input "3"
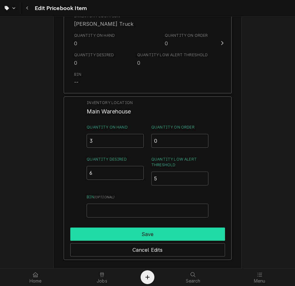
click at [127, 231] on button "Save" at bounding box center [147, 233] width 155 height 13
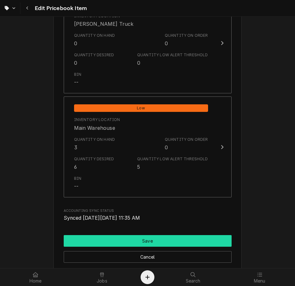
click at [135, 241] on button "Save" at bounding box center [148, 241] width 168 height 12
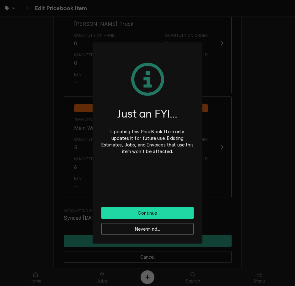
click at [159, 209] on button "Continue" at bounding box center [147, 213] width 92 height 12
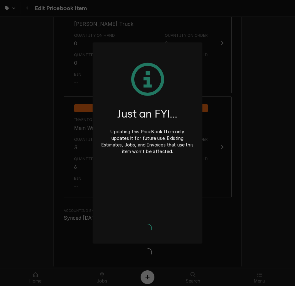
type textarea "x"
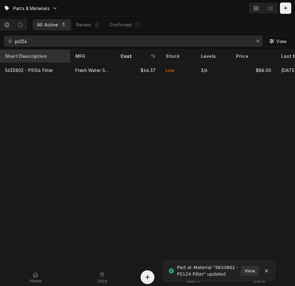
click at [45, 51] on div "Short Description" at bounding box center [35, 56] width 68 height 10
click at [46, 43] on input "ps124" at bounding box center [133, 40] width 236 height 11
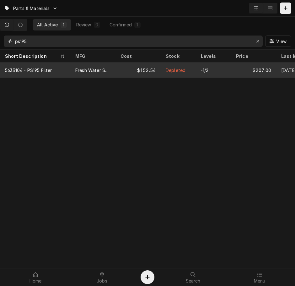
type input "ps195"
click at [97, 72] on div "Fresh Water Systems" at bounding box center [92, 69] width 45 height 15
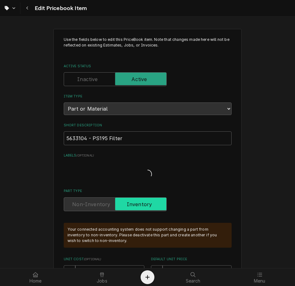
type textarea "x"
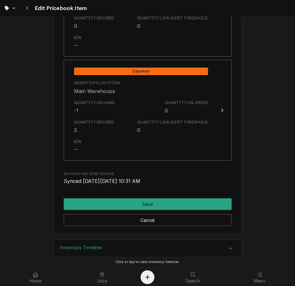
scroll to position [745, 0]
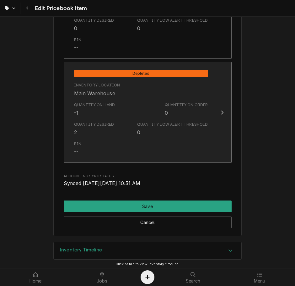
click at [138, 102] on div "Quantity on Hand -1 Quantity on Order 0" at bounding box center [141, 108] width 134 height 19
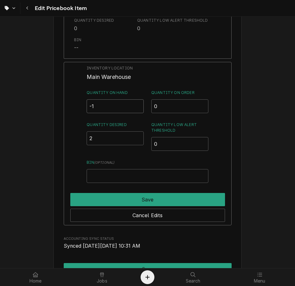
click at [106, 107] on input "-1" at bounding box center [115, 106] width 57 height 14
type input "0"
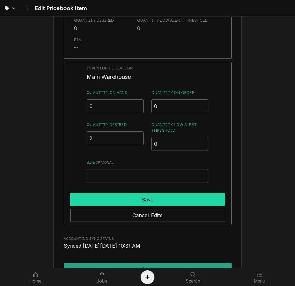
click at [146, 195] on button "Save" at bounding box center [147, 199] width 155 height 13
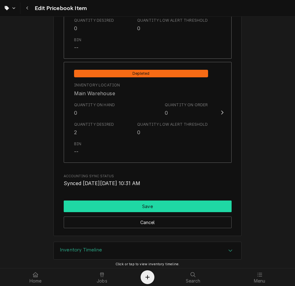
click at [145, 206] on button "Save" at bounding box center [148, 206] width 168 height 12
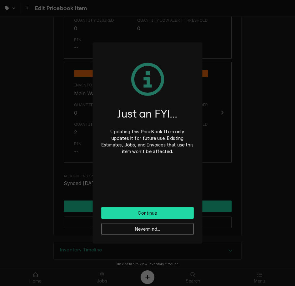
click at [140, 211] on button "Continue" at bounding box center [147, 213] width 92 height 12
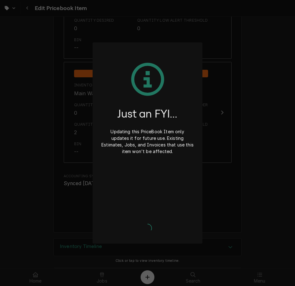
type textarea "x"
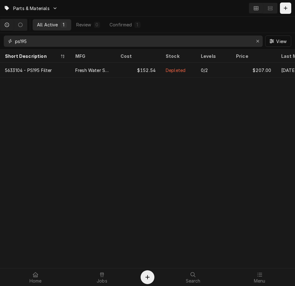
click at [71, 42] on input "ps195" at bounding box center [133, 40] width 236 height 11
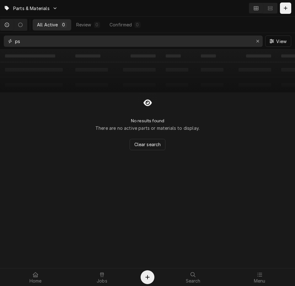
type input "p"
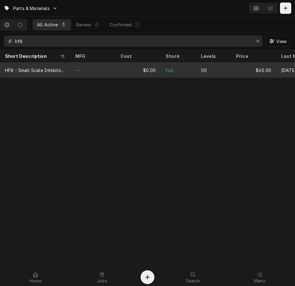
type input "hf8"
click at [75, 70] on div "—" at bounding box center [92, 69] width 45 height 15
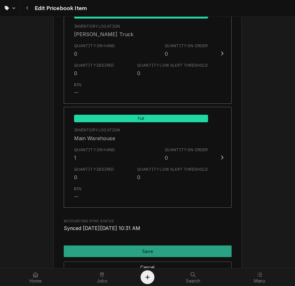
scroll to position [732, 0]
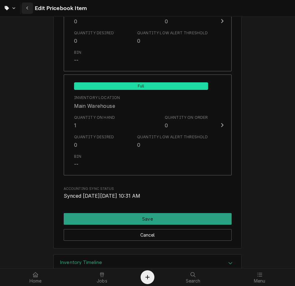
click at [27, 8] on icon "Navigate back" at bounding box center [27, 8] width 2 height 3
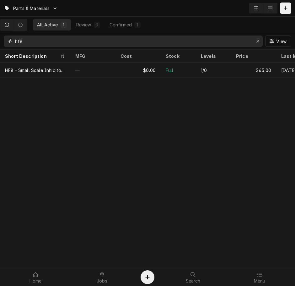
click at [87, 42] on input "hf8" at bounding box center [133, 40] width 236 height 11
click at [88, 42] on input "hf8" at bounding box center [133, 40] width 236 height 11
type input "h"
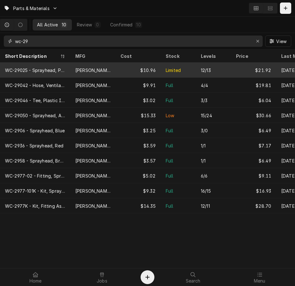
type input "wc-29"
click at [95, 65] on div "[PERSON_NAME]" at bounding box center [92, 69] width 45 height 15
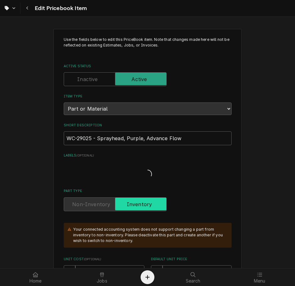
type textarea "x"
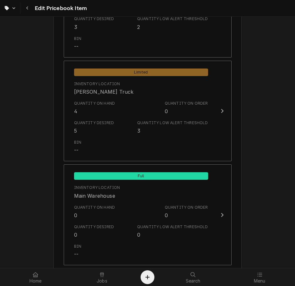
scroll to position [613, 0]
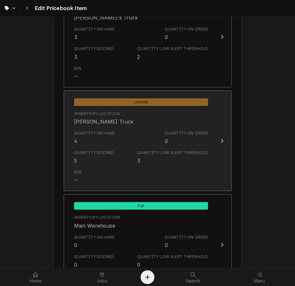
click at [191, 138] on div "Quantity on Order 0" at bounding box center [186, 137] width 43 height 14
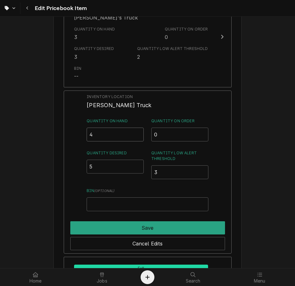
click at [117, 132] on input "4" at bounding box center [115, 134] width 57 height 14
type input "3"
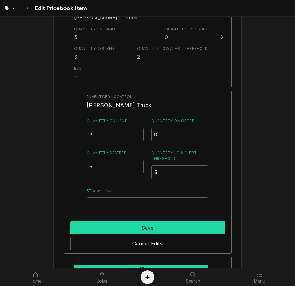
click at [147, 228] on button "Save" at bounding box center [147, 227] width 155 height 13
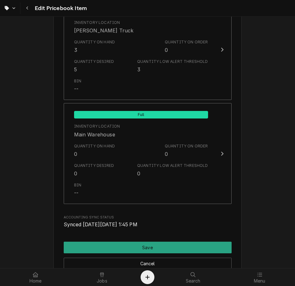
scroll to position [778, 0]
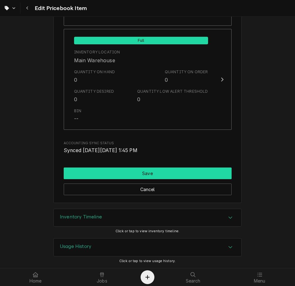
click at [196, 169] on button "Save" at bounding box center [148, 173] width 168 height 12
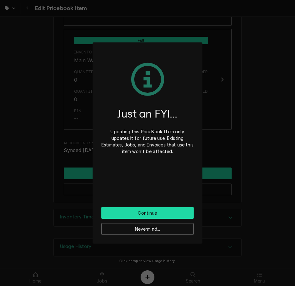
click at [179, 212] on button "Continue" at bounding box center [147, 213] width 92 height 12
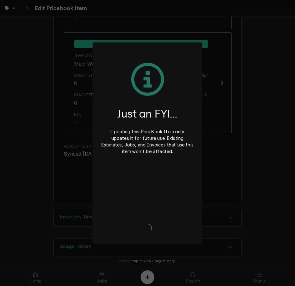
type textarea "x"
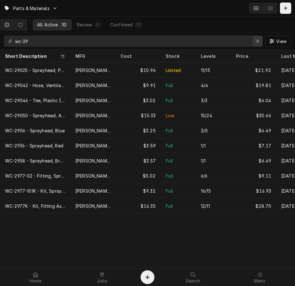
click at [260, 41] on div "Erase input" at bounding box center [258, 41] width 6 height 6
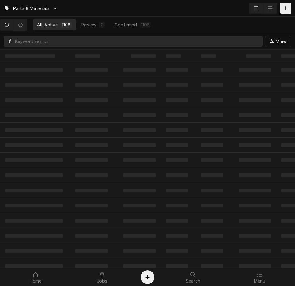
click at [79, 42] on input "Dynamic Content Wrapper" at bounding box center [137, 40] width 244 height 11
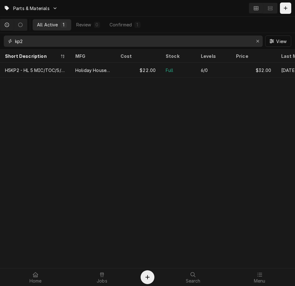
type input "kp2"
click at [179, 61] on th "Stock" at bounding box center [178, 56] width 35 height 13
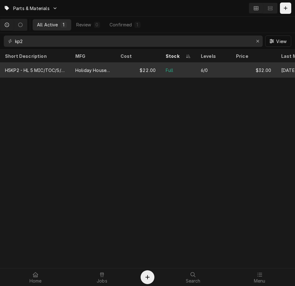
click at [184, 70] on div "Full" at bounding box center [178, 69] width 35 height 15
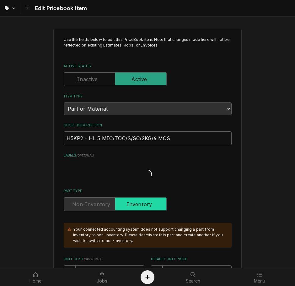
type textarea "x"
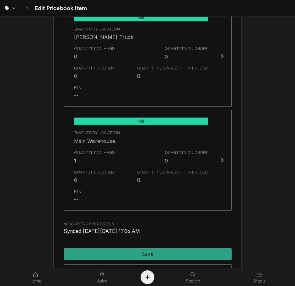
scroll to position [687, 0]
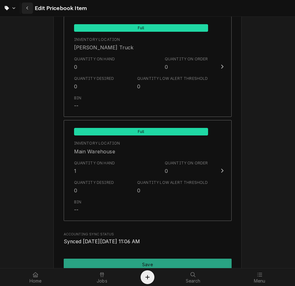
click at [26, 7] on icon "Navigate back" at bounding box center [27, 8] width 3 height 4
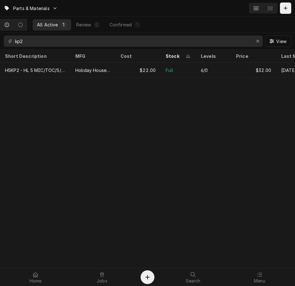
click at [41, 42] on input "kp2" at bounding box center [133, 40] width 236 height 11
type input "k"
type input "hws"
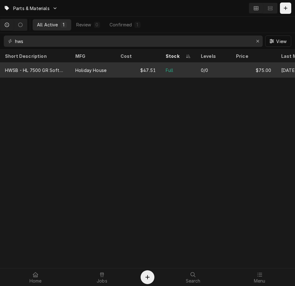
click at [77, 70] on div "Holiday House" at bounding box center [90, 70] width 31 height 7
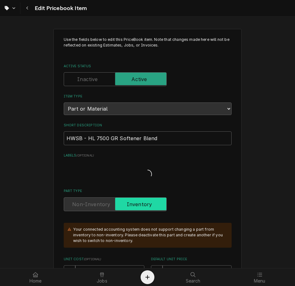
type textarea "x"
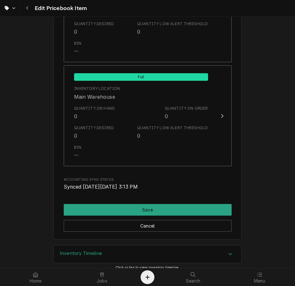
scroll to position [729, 0]
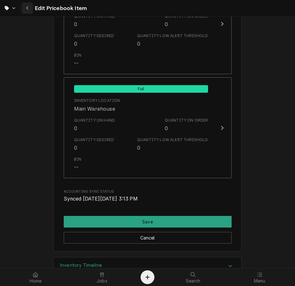
click at [28, 8] on icon "Navigate back" at bounding box center [27, 8] width 3 height 4
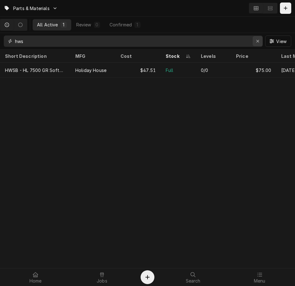
click at [258, 40] on icon "Erase input" at bounding box center [257, 41] width 3 height 4
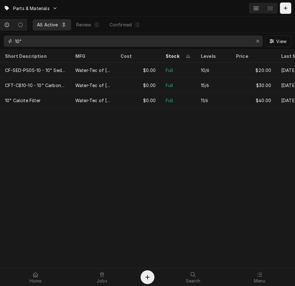
type input "10""
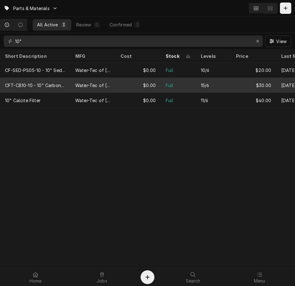
click at [213, 85] on div "15/6" at bounding box center [213, 85] width 35 height 15
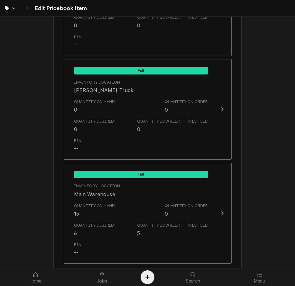
scroll to position [687, 0]
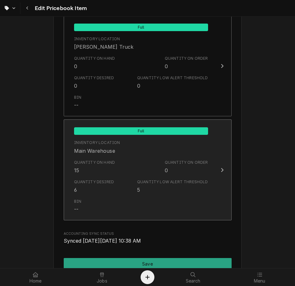
click at [123, 174] on div "Quantity on Hand 15 Quantity on Order 0" at bounding box center [141, 166] width 134 height 19
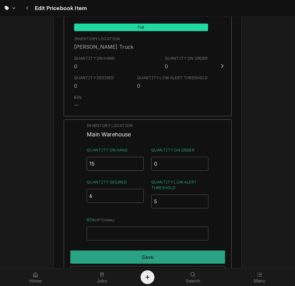
click at [122, 164] on input "15" at bounding box center [115, 164] width 57 height 14
type input "16"
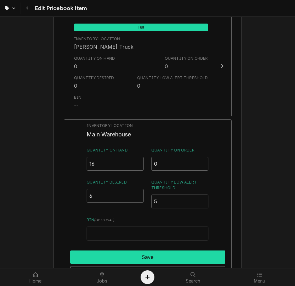
click at [107, 253] on button "Save" at bounding box center [147, 256] width 155 height 13
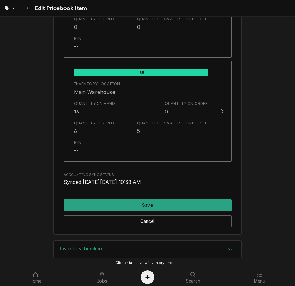
scroll to position [778, 0]
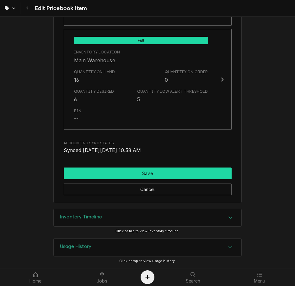
click at [126, 175] on button "Save" at bounding box center [148, 173] width 168 height 12
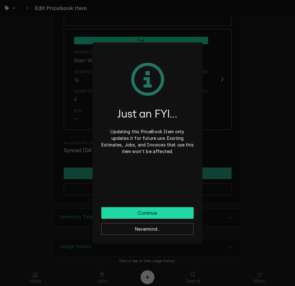
click at [138, 214] on button "Continue" at bounding box center [147, 213] width 92 height 12
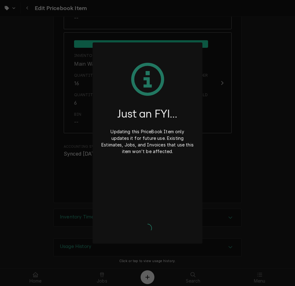
type textarea "x"
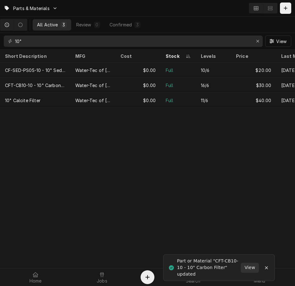
click at [22, 39] on input "10"" at bounding box center [133, 40] width 236 height 11
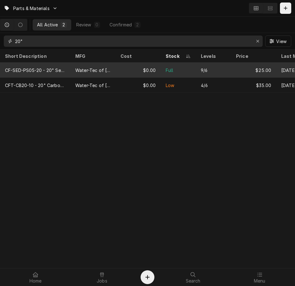
type input "20""
click at [143, 70] on div "$0.00" at bounding box center [137, 69] width 45 height 15
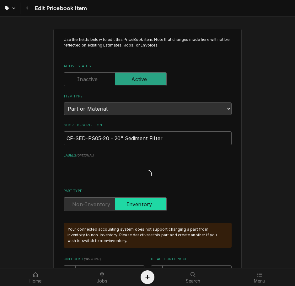
type textarea "x"
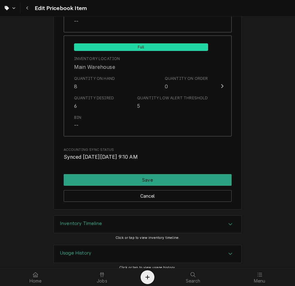
scroll to position [766, 0]
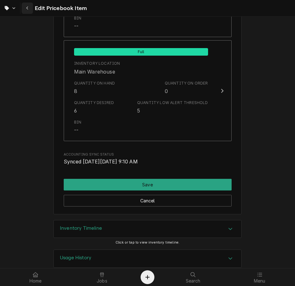
click at [29, 11] on div "Navigate back" at bounding box center [27, 8] width 6 height 6
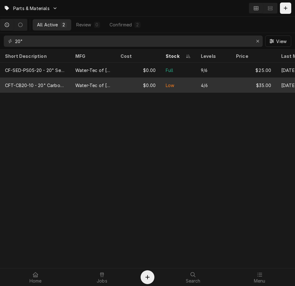
click at [181, 91] on tr "CFT-CB20-10 - 20" Carbon Filter Water-Tec of Tucson $0.00 Low 4/6 $35.00 Aug 19" at bounding box center [160, 85] width 321 height 15
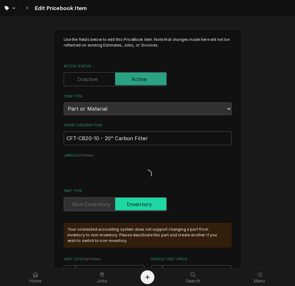
type textarea "x"
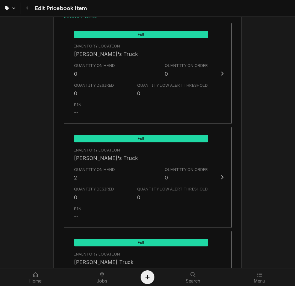
scroll to position [469, 0]
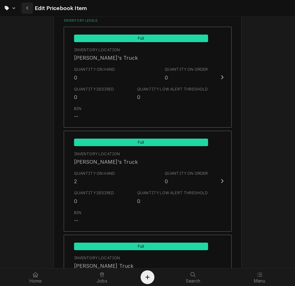
click at [29, 12] on button "Navigate back" at bounding box center [27, 8] width 11 height 11
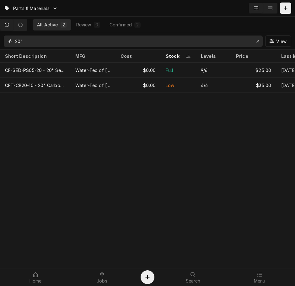
click at [105, 39] on input "20"" at bounding box center [133, 40] width 236 height 11
type input "2"
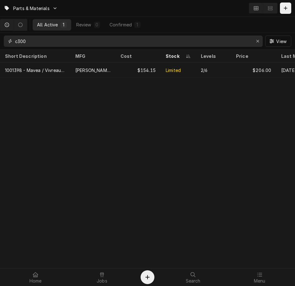
type input "c300"
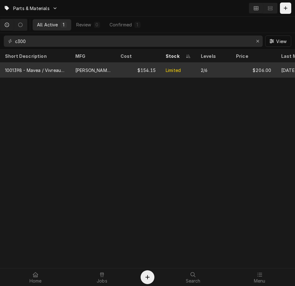
click at [86, 69] on div "[PERSON_NAME]" at bounding box center [92, 70] width 35 height 7
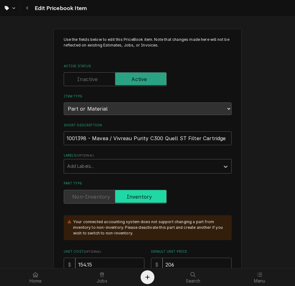
type textarea "x"
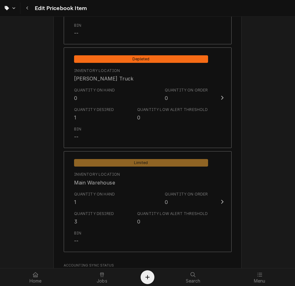
scroll to position [673, 0]
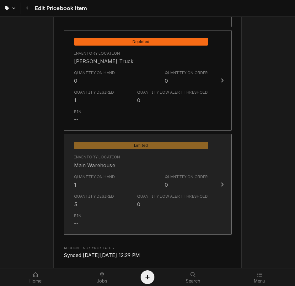
click at [193, 200] on div "Quantity Low Alert Threshold 0" at bounding box center [172, 200] width 71 height 14
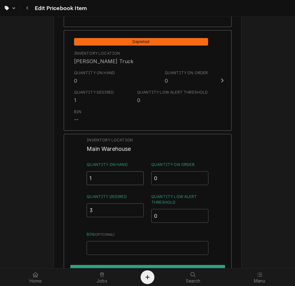
click at [124, 179] on input "1" at bounding box center [115, 178] width 57 height 14
type input "3"
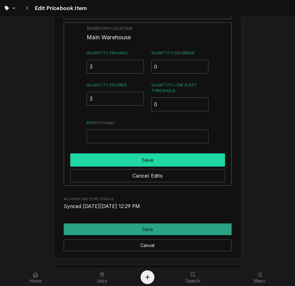
click at [179, 159] on button "Save" at bounding box center [147, 159] width 155 height 13
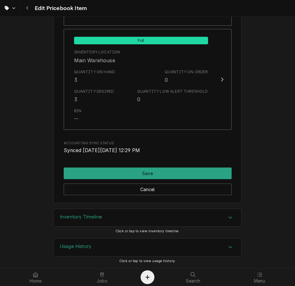
click at [175, 213] on div "Inventory Timeline" at bounding box center [148, 218] width 188 height 18
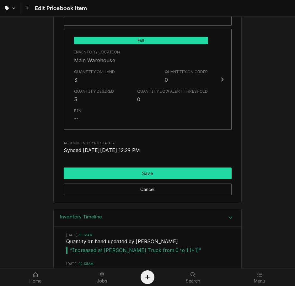
click at [188, 170] on button "Save" at bounding box center [148, 173] width 168 height 12
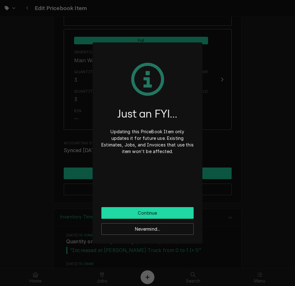
click at [181, 214] on button "Continue" at bounding box center [147, 213] width 92 height 12
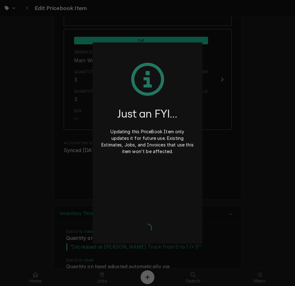
type textarea "x"
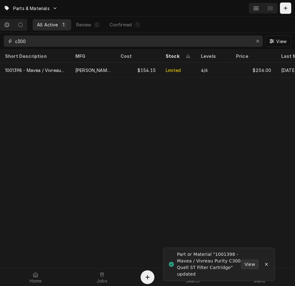
click at [132, 40] on input "c300" at bounding box center [133, 40] width 236 height 11
type input "c"
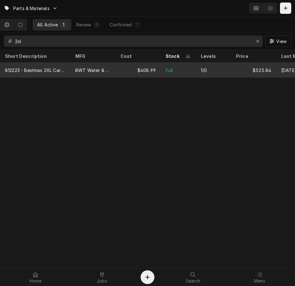
type input "2xl"
click at [137, 69] on div "$408.99" at bounding box center [137, 69] width 45 height 15
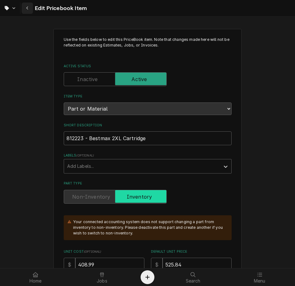
click at [27, 8] on icon "Navigate back" at bounding box center [27, 8] width 3 height 4
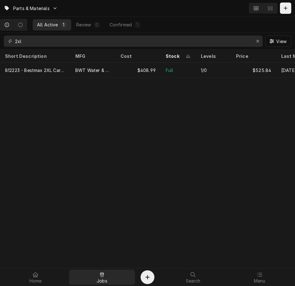
click at [111, 269] on link "Jobs" at bounding box center [102, 276] width 66 height 15
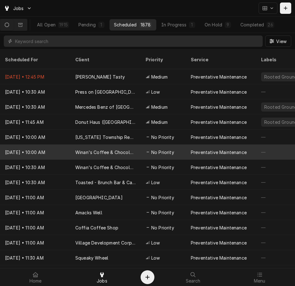
click at [111, 149] on div "Winan's Coffee & Chocolate (Short North)" at bounding box center [105, 152] width 60 height 7
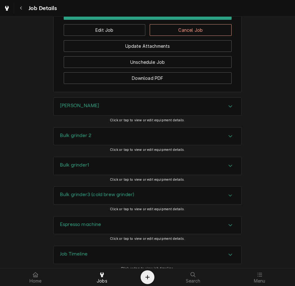
scroll to position [474, 0]
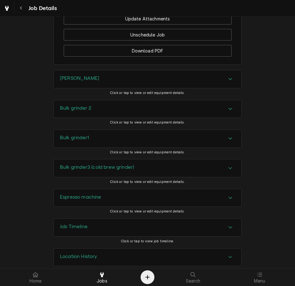
click at [166, 220] on div "Job Timeline" at bounding box center [148, 227] width 188 height 18
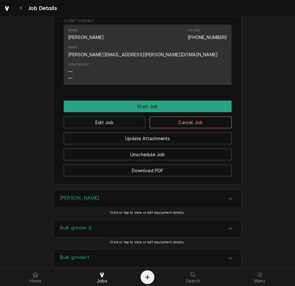
scroll to position [361, 0]
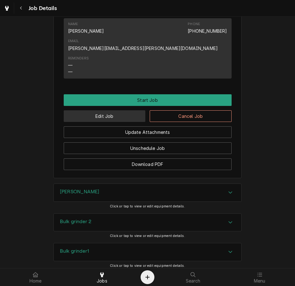
click at [126, 110] on button "Edit Job" at bounding box center [105, 116] width 82 height 12
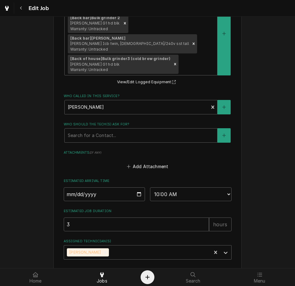
scroll to position [449, 0]
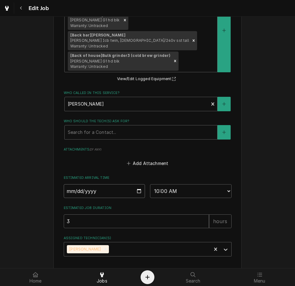
click at [137, 184] on input "2025-08-27" at bounding box center [105, 191] width 82 height 14
type textarea "x"
type input "2025-09-10"
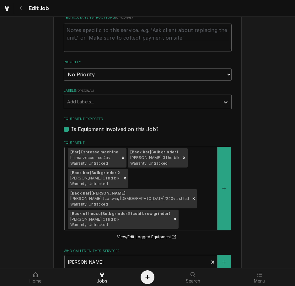
scroll to position [274, 0]
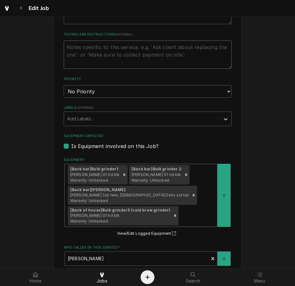
click at [121, 50] on textarea "Technician Instructions ( optional )" at bounding box center [148, 54] width 168 height 28
type textarea "x"
type textarea "r"
type textarea "x"
type textarea "re"
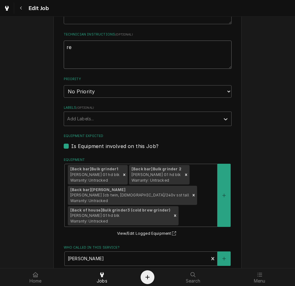
type textarea "x"
type textarea "rea"
type textarea "x"
type textarea "reac"
type textarea "x"
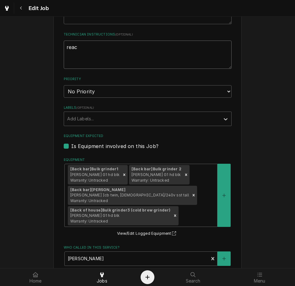
type textarea "reach"
type textarea "x"
type textarea "reache"
type textarea "x"
type textarea "reached"
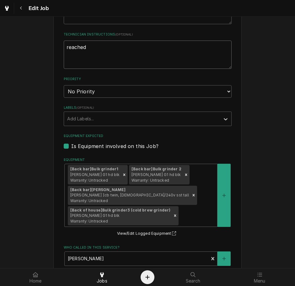
type textarea "x"
type textarea "reached"
type textarea "x"
type textarea "reached o"
type textarea "x"
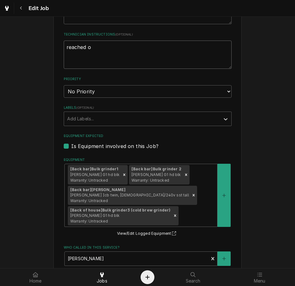
type textarea "reached"
type textarea "x"
type textarea "reached o"
type textarea "x"
type textarea "reached ou"
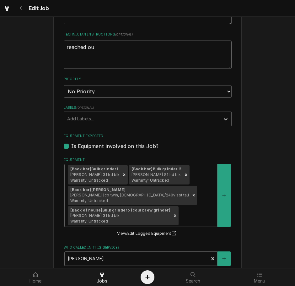
type textarea "x"
type textarea "reached out"
type textarea "x"
type textarea "reached out"
type textarea "x"
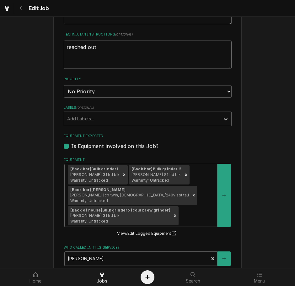
type textarea "reached out 8"
type textarea "x"
type textarea "reached out 8-"
type textarea "x"
type textarea "reached out 8-2"
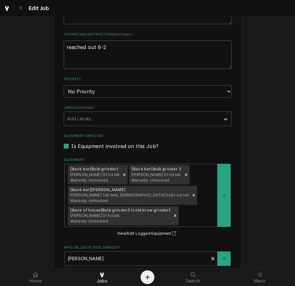
type textarea "x"
type textarea "reached out 8-26"
type textarea "x"
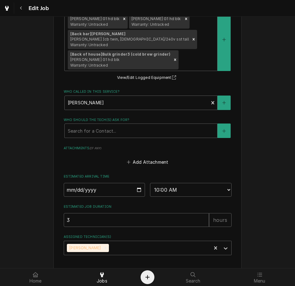
scroll to position [455, 0]
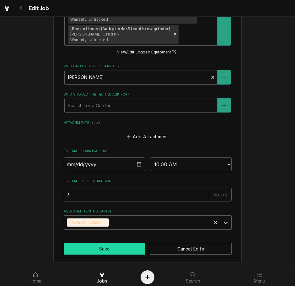
type textarea "reached out 8-26"
click at [122, 249] on button "Save" at bounding box center [105, 249] width 82 height 12
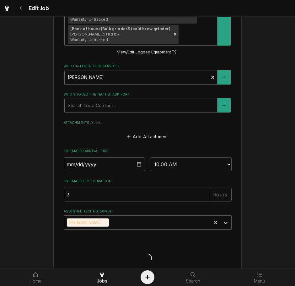
type textarea "x"
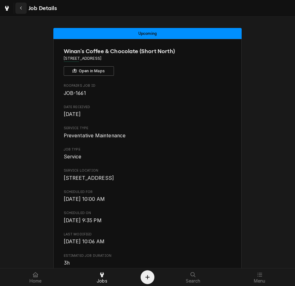
click at [22, 5] on div "Navigate back" at bounding box center [21, 8] width 6 height 6
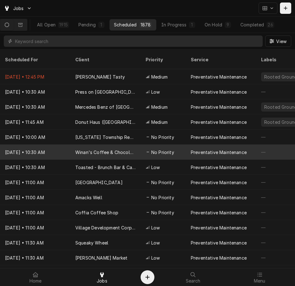
click at [100, 149] on div "Winan's Coffee & Chocolate ([GEOGRAPHIC_DATA])" at bounding box center [105, 152] width 60 height 7
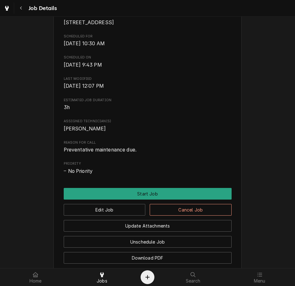
scroll to position [231, 0]
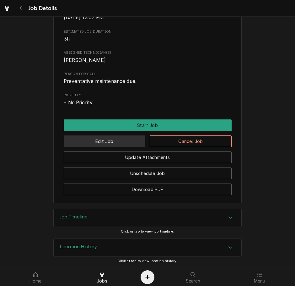
click at [123, 137] on button "Edit Job" at bounding box center [105, 141] width 82 height 12
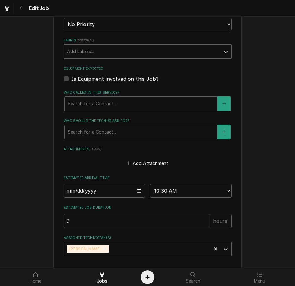
scroll to position [368, 0]
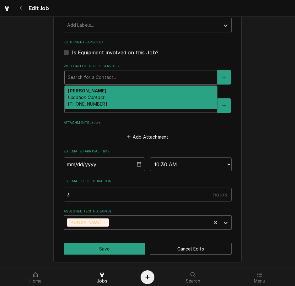
click at [147, 97] on div "[PERSON_NAME] Location Contact [PHONE_NUMBER]" at bounding box center [141, 97] width 153 height 23
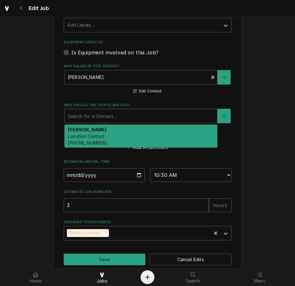
click at [132, 136] on div "[PERSON_NAME] Location Contact [PHONE_NUMBER]" at bounding box center [141, 136] width 153 height 23
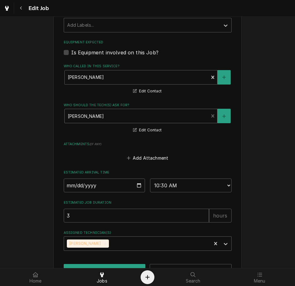
scroll to position [389, 0]
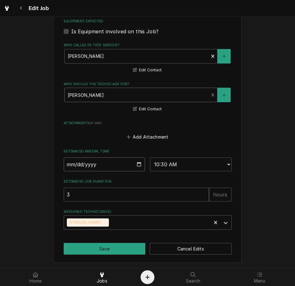
click at [139, 166] on input "2025-08-27" at bounding box center [105, 164] width 82 height 14
type textarea "x"
type input "2025-09-09"
click at [138, 166] on input "2025-09-09" at bounding box center [105, 164] width 82 height 14
type textarea "x"
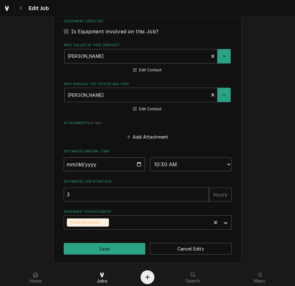
type input "2025-09-10"
click at [111, 254] on button "Save" at bounding box center [105, 249] width 82 height 12
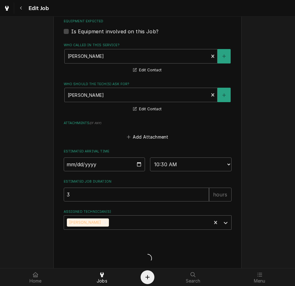
type textarea "x"
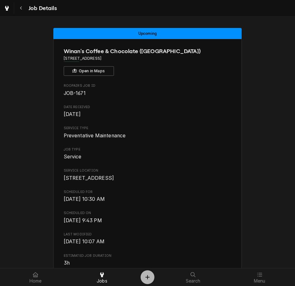
click at [144, 271] on button "Create Object" at bounding box center [148, 277] width 14 height 14
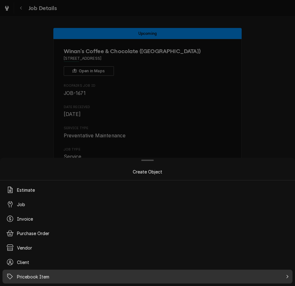
click at [144, 277] on div "Pricebook Item" at bounding box center [147, 276] width 287 height 11
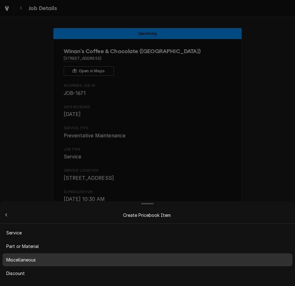
click at [126, 264] on div "Miscellaneous" at bounding box center [147, 259] width 287 height 10
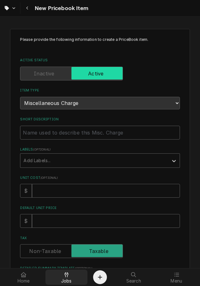
click at [71, 276] on div "Jobs" at bounding box center [67, 277] width 40 height 13
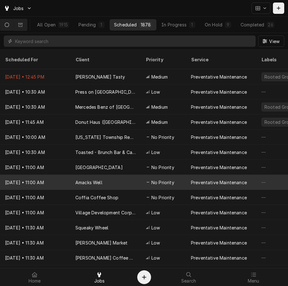
click at [63, 174] on div "Aug 27 • 11:00 AM" at bounding box center [35, 181] width 70 height 15
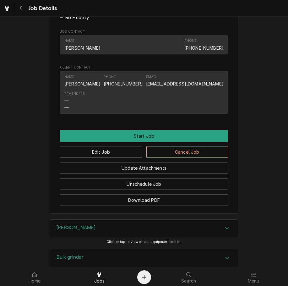
scroll to position [346, 0]
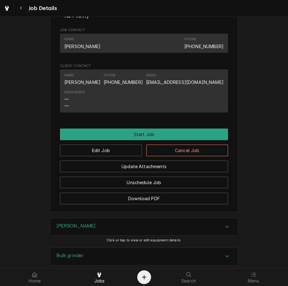
click at [165, 156] on button "Cancel Job" at bounding box center [187, 150] width 82 height 12
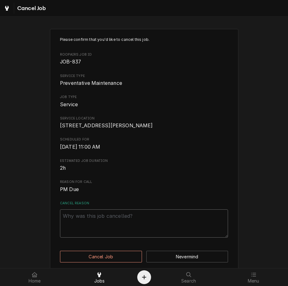
click at [89, 233] on textarea "Cancel Reason" at bounding box center [144, 223] width 168 height 28
type textarea "x"
type textarea "s"
type textarea "x"
type textarea "sc"
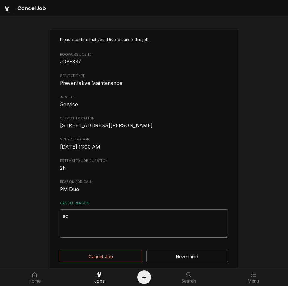
type textarea "x"
type textarea "scr"
type textarea "x"
type textarea "scre"
type textarea "x"
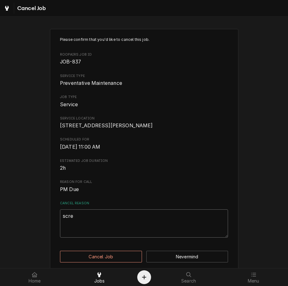
type textarea "scree"
type textarea "x"
type textarea "screen"
type textarea "x"
type textarea "screens"
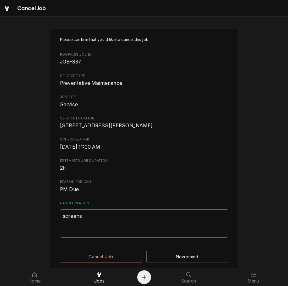
type textarea "x"
type textarea "screens"
type textarea "x"
type textarea "screens a"
type textarea "x"
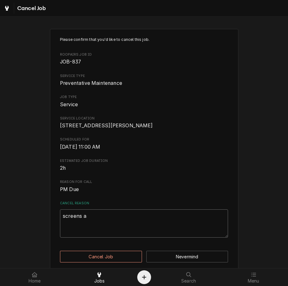
type textarea "screens an"
type textarea "x"
type textarea "screens and"
type textarea "x"
type textarea "screens and"
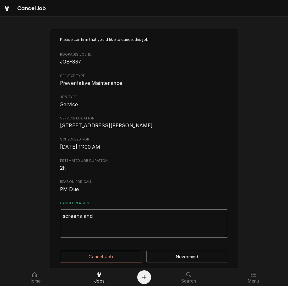
type textarea "x"
type textarea "screens and g"
type textarea "x"
type textarea "screens and ga"
type textarea "x"
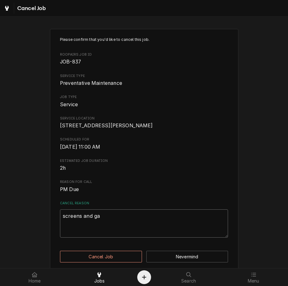
type textarea "screens and gas"
type textarea "x"
type textarea "screens and gask"
type textarea "x"
type textarea "screens and gaske"
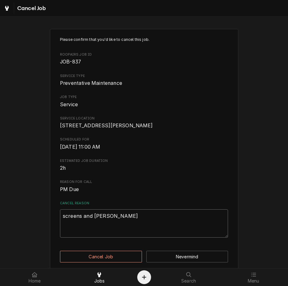
type textarea "x"
type textarea "screens and gasket"
type textarea "x"
type textarea "screens and gaskets"
type textarea "x"
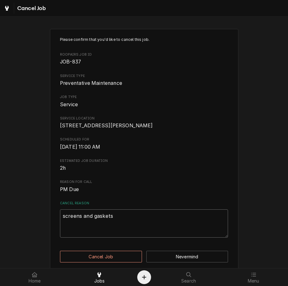
type textarea "screens and gaskets"
type textarea "x"
type textarea "screens and gaskets g"
type textarea "x"
type textarea "screens and gaskets go"
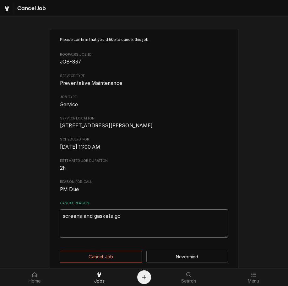
type textarea "x"
type textarea "screens and gaskets goe"
type textarea "x"
type textarea "screens and gaskets go"
type textarea "x"
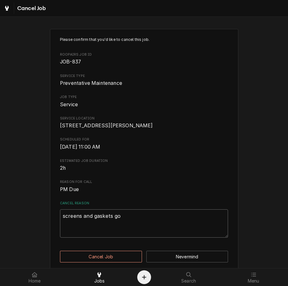
type textarea "screens and gaskets g"
type textarea "x"
type textarea "screens and gaskets"
type textarea "x"
type textarea "screens and gaskets d"
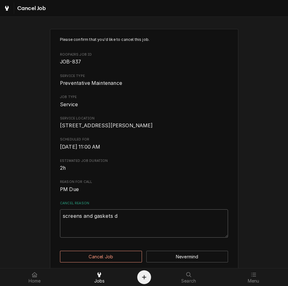
type textarea "x"
type textarea "screens and gaskets do"
type textarea "x"
type textarea "screens and gaskets don"
type textarea "x"
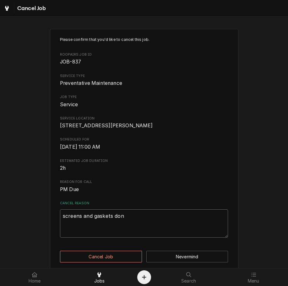
type textarea "screens and gaskets done"
type textarea "x"
type textarea "screens and gaskets done"
type textarea "x"
type textarea "screens and gaskets done i"
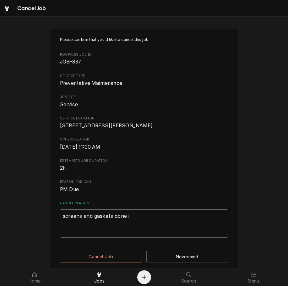
type textarea "x"
type textarea "screens and gaskets done in"
type textarea "x"
type textarea "screens and gaskets done in"
type textarea "x"
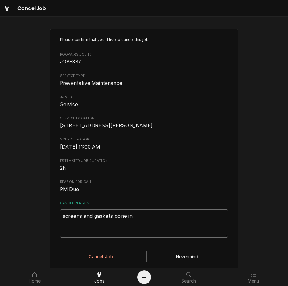
type textarea "screens and gaskets done in j"
type textarea "x"
type textarea "screens and gaskets done in jo"
type textarea "x"
type textarea "screens and gaskets done in job"
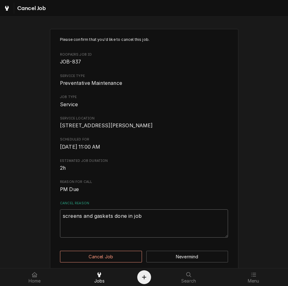
type textarea "x"
type textarea "screens and gaskets done in job-"
type textarea "x"
type textarea "screens and gaskets done in job-3"
type textarea "x"
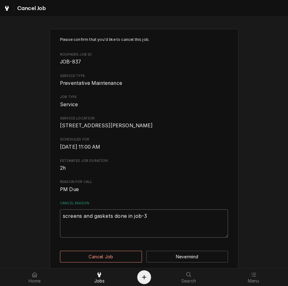
type textarea "screens and gaskets done in job-39"
type textarea "x"
type textarea "screens and gaskets done in job-397"
type textarea "x"
type textarea "screens and gaskets done in job-3973"
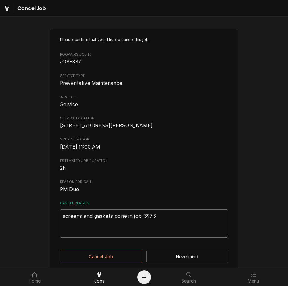
type textarea "x"
type textarea "screens and gaskets done in job-3973"
type textarea "x"
type textarea "screens and gaskets done in job-3973 o"
type textarea "x"
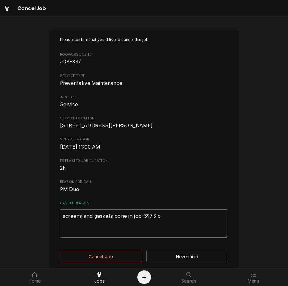
type textarea "screens and gaskets done in job-3973 on"
type textarea "x"
type textarea "screens and gaskets done in job-3973 on"
type textarea "x"
type textarea "screens and gaskets done in job-3973 on 8"
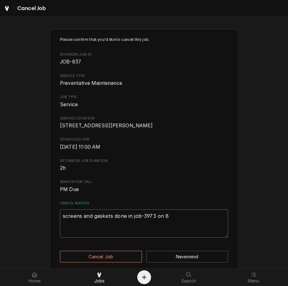
type textarea "x"
type textarea "screens and gaskets done in job-3973 on 8-"
type textarea "x"
type textarea "screens and gaskets done in job-3973 on 8-1"
type textarea "x"
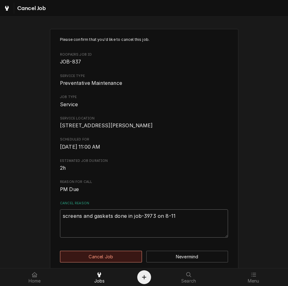
type textarea "screens and gaskets done in job-3973 on 8-11"
click at [128, 261] on button "Cancel Job" at bounding box center [101, 256] width 82 height 12
type textarea "x"
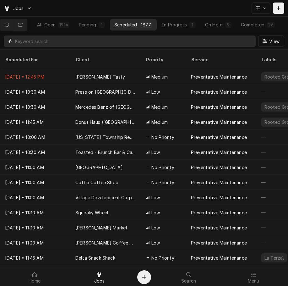
click at [75, 46] on input "Dynamic Content Wrapper" at bounding box center [133, 40] width 237 height 11
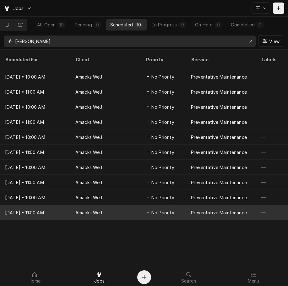
type input "[PERSON_NAME]"
click at [39, 205] on div "Aug 21, 2030 • 11:00 AM" at bounding box center [35, 212] width 70 height 15
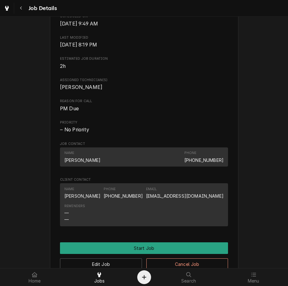
scroll to position [256, 0]
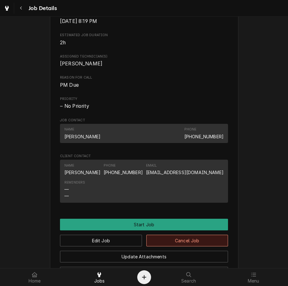
click at [185, 246] on button "Cancel Job" at bounding box center [187, 240] width 82 height 12
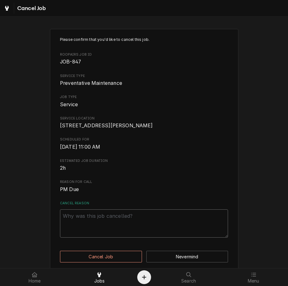
click at [141, 223] on textarea "Cancel Reason" at bounding box center [144, 223] width 168 height 28
type textarea "x"
type textarea "c"
type textarea "x"
type textarea "cl"
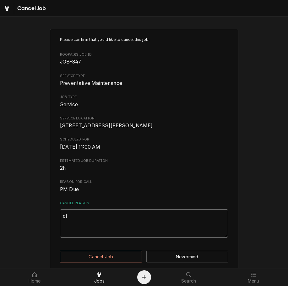
type textarea "x"
type textarea "cle"
type textarea "x"
type textarea "clea"
type textarea "x"
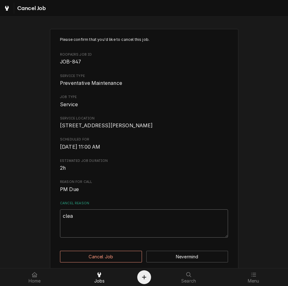
type textarea "clear"
type textarea "x"
type textarea "cleari"
type textarea "x"
type textarea "clearin"
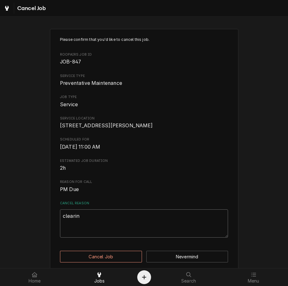
type textarea "x"
type textarea "clearing"
click at [111, 259] on button "Cancel Job" at bounding box center [101, 256] width 82 height 12
type textarea "x"
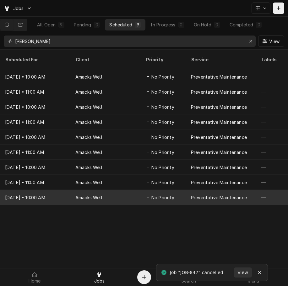
click at [96, 194] on div "Amacks Well" at bounding box center [88, 197] width 27 height 7
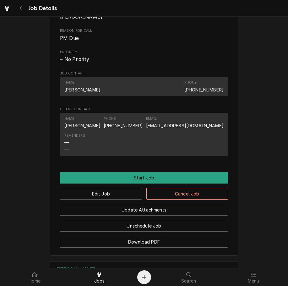
scroll to position [304, 0]
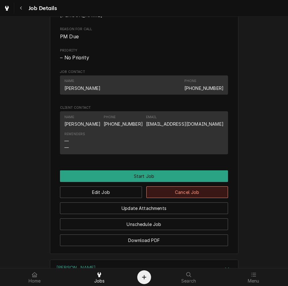
click at [163, 198] on button "Cancel Job" at bounding box center [187, 192] width 82 height 12
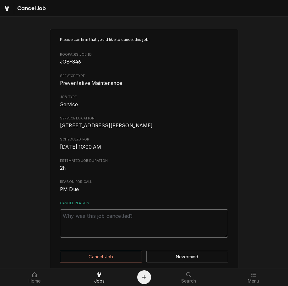
click at [128, 234] on textarea "Cancel Reason" at bounding box center [144, 223] width 168 height 28
type textarea "x"
type textarea "c"
type textarea "x"
type textarea "cl"
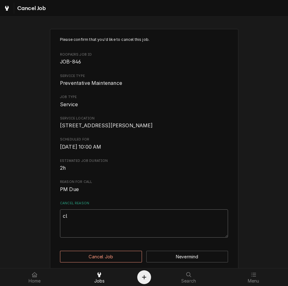
type textarea "x"
type textarea "cle"
type textarea "x"
type textarea "clea"
type textarea "x"
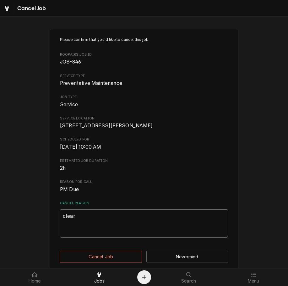
type textarea "cleari"
type textarea "x"
type textarea "clearin"
type textarea "x"
type textarea "clearing"
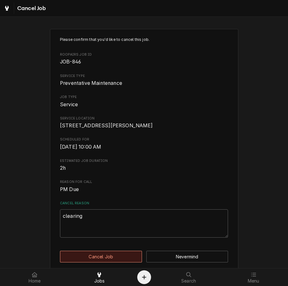
click at [99, 261] on button "Cancel Job" at bounding box center [101, 256] width 82 height 12
type textarea "x"
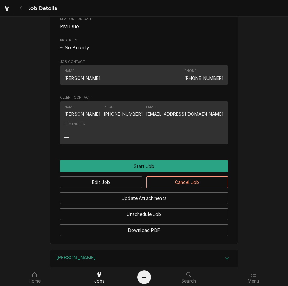
scroll to position [317, 0]
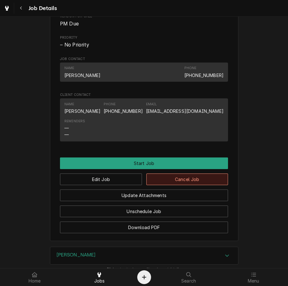
click at [174, 185] on button "Cancel Job" at bounding box center [187, 179] width 82 height 12
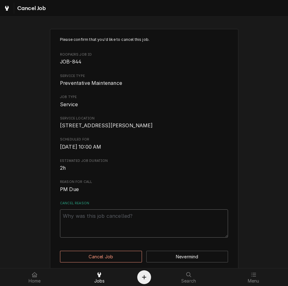
click at [115, 226] on textarea "Cancel Reason" at bounding box center [144, 223] width 168 height 28
type textarea "x"
type textarea "c"
type textarea "x"
type textarea "cl"
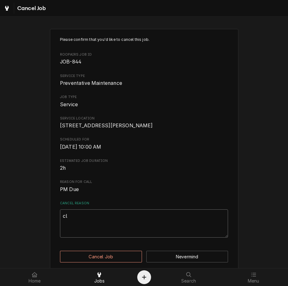
type textarea "x"
type textarea "cle"
type textarea "x"
type textarea "clea"
type textarea "x"
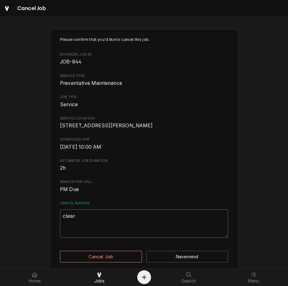
type textarea "cleari"
type textarea "x"
type textarea "clearin"
type textarea "x"
type textarea "clearing"
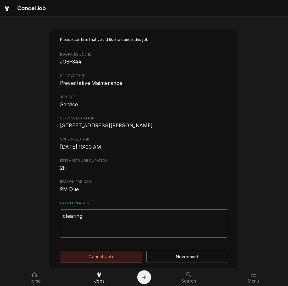
click at [107, 259] on button "Cancel Job" at bounding box center [101, 256] width 82 height 12
type textarea "x"
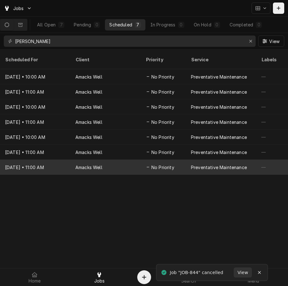
click at [134, 159] on div "Amacks Well" at bounding box center [105, 166] width 70 height 15
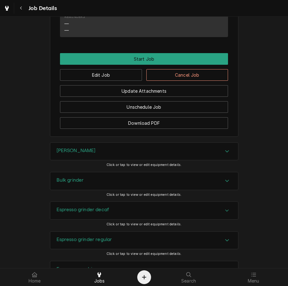
scroll to position [422, 0]
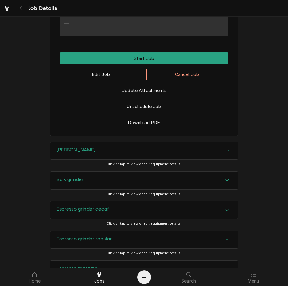
click at [190, 80] on button "Cancel Job" at bounding box center [187, 74] width 82 height 12
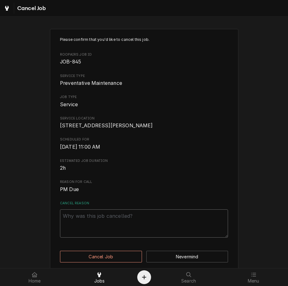
click at [97, 220] on textarea "Cancel Reason" at bounding box center [144, 223] width 168 height 28
type textarea "x"
type textarea "cl"
type textarea "x"
type textarea "cle"
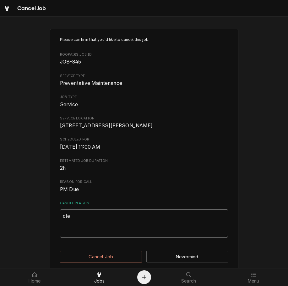
type textarea "x"
type textarea "clea"
type textarea "x"
type textarea "clear"
type textarea "x"
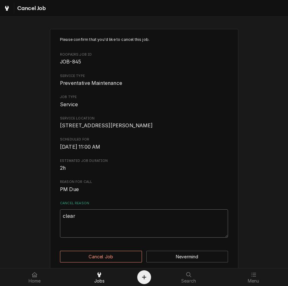
type textarea "cleari"
type textarea "x"
type textarea "clearin"
type textarea "x"
type textarea "clearing"
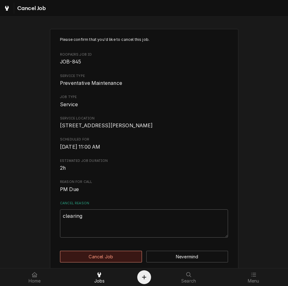
click at [105, 262] on button "Cancel Job" at bounding box center [101, 256] width 82 height 12
type textarea "x"
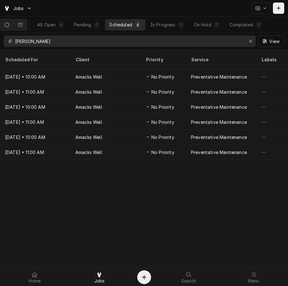
drag, startPoint x: 39, startPoint y: 38, endPoint x: -39, endPoint y: 47, distance: 78.6
click at [0, 47] on html "Jobs All Open 6 Pending 0 Scheduled 6 In Progress 0 On Hold 0 Completed 0 [PERS…" at bounding box center [144, 143] width 288 height 286
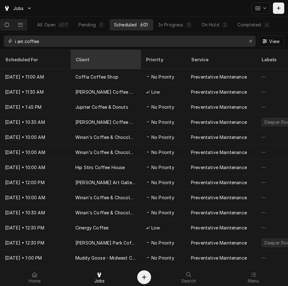
type input "i am coffee"
click at [92, 51] on th "Client" at bounding box center [105, 59] width 70 height 19
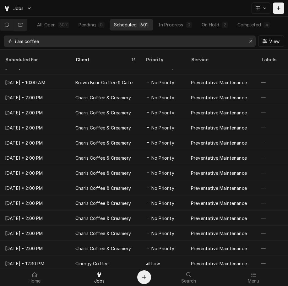
scroll to position [567, 0]
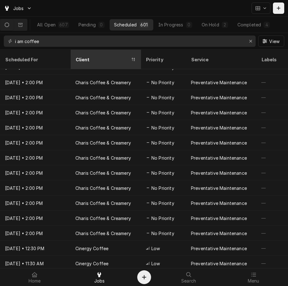
click at [115, 56] on div "Client" at bounding box center [102, 59] width 54 height 7
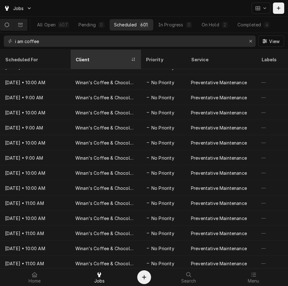
click at [114, 52] on div "Client" at bounding box center [106, 59] width 68 height 17
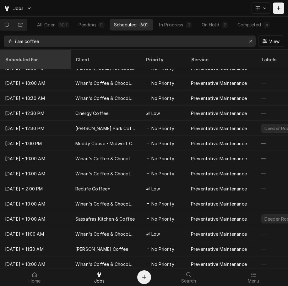
click at [29, 59] on div "Scheduled For" at bounding box center [35, 59] width 68 height 17
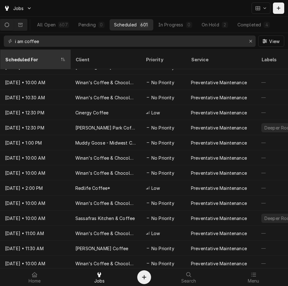
click at [46, 56] on div "Scheduled For" at bounding box center [32, 59] width 54 height 7
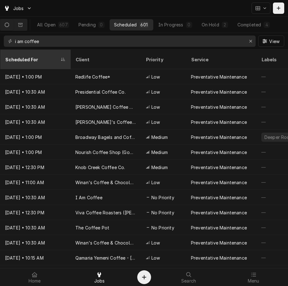
click at [30, 61] on th "Scheduled For" at bounding box center [35, 59] width 70 height 19
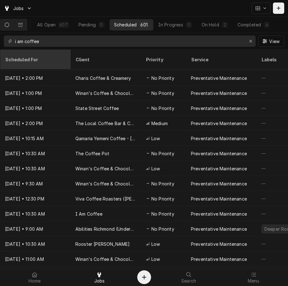
scroll to position [328, 0]
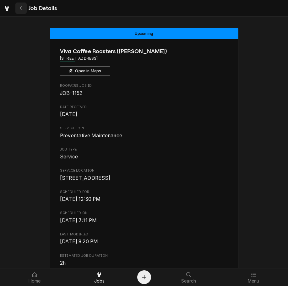
click at [23, 4] on button "Navigate back" at bounding box center [20, 8] width 11 height 11
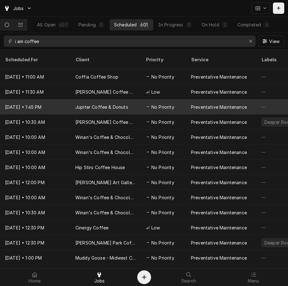
click at [78, 104] on div "Jupiter Coffee & Donuts" at bounding box center [105, 106] width 70 height 15
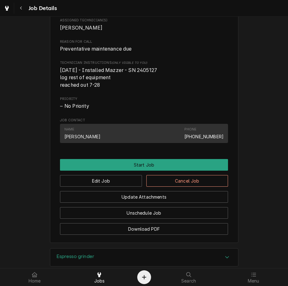
scroll to position [258, 0]
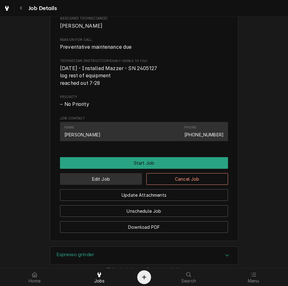
click at [91, 183] on button "Edit Job" at bounding box center [101, 179] width 82 height 12
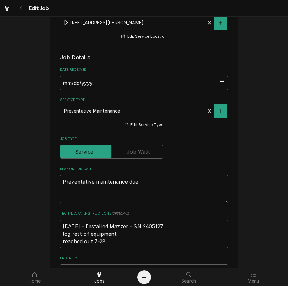
scroll to position [223, 0]
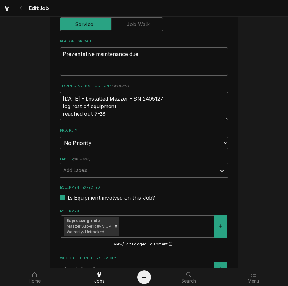
click at [129, 107] on textarea "5.15.2024 - Installed Mazzer - SN 2405127 log rest of equipment reached out 7-28" at bounding box center [144, 106] width 168 height 28
click at [148, 115] on textarea "5.15.2024 - Installed Mazzer - SN 2405127 log rest of equipment reached out 7-28" at bounding box center [144, 106] width 168 height 28
type textarea "x"
type textarea "5.15.2024 - Installed Mazzer - SN 2405127 log rest of equipment reached out 7-2…"
type textarea "x"
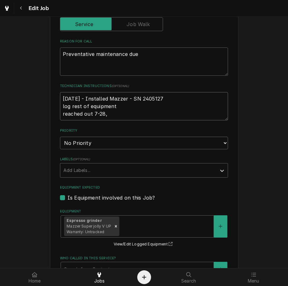
type textarea "5.15.2024 - Installed Mazzer - SN 2405127 log rest of equipment reached out 7-2…"
type textarea "x"
type textarea "5.15.2024 - Installed Mazzer - SN 2405127 log rest of equipment reached out 7-2…"
type textarea "x"
type textarea "5.15.2024 - Installed Mazzer - SN 2405127 log rest of equipment reached out 7-2…"
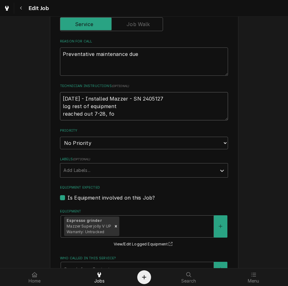
type textarea "x"
type textarea "5.15.2024 - Installed Mazzer - SN 2405127 log rest of equipment reached out 7-2…"
type textarea "x"
type textarea "5.15.2024 - Installed Mazzer - SN 2405127 log rest of equipment reached out 7-2…"
type textarea "x"
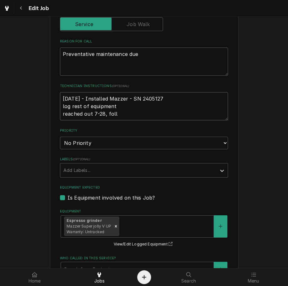
type textarea "5.15.2024 - Installed Mazzer - SN 2405127 log rest of equipment reached out 7-2…"
type textarea "x"
type textarea "5.15.2024 - Installed Mazzer - SN 2405127 log rest of equipment reached out 7-2…"
type textarea "x"
type textarea "5.15.2024 - Installed Mazzer - SN 2405127 log rest of equipment reached out 7-2…"
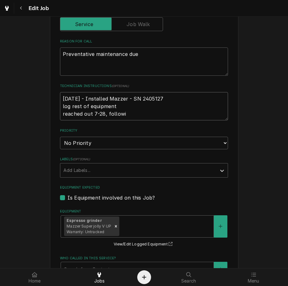
type textarea "x"
type textarea "5.15.2024 - Installed Mazzer - SN 2405127 log rest of equipment reached out 7-2…"
type textarea "x"
type textarea "5.15.2024 - Installed Mazzer - SN 2405127 log rest of equipment reached out 7-2…"
type textarea "x"
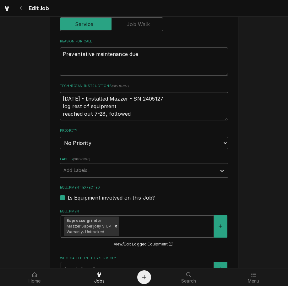
type textarea "5.15.2024 - Installed Mazzer - SN 2405127 log rest of equipment reached out 7-2…"
type textarea "x"
type textarea "5.15.2024 - Installed Mazzer - SN 2405127 log rest of equipment reached out 7-2…"
type textarea "x"
type textarea "5.15.2024 - Installed Mazzer - SN 2405127 log rest of equipment reached out 7-2…"
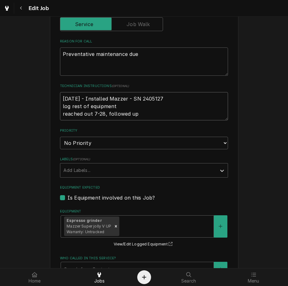
type textarea "x"
type textarea "5.15.2024 - Installed Mazzer - SN 2405127 log rest of equipment reached out 7-2…"
type textarea "x"
type textarea "5.15.2024 - Installed Mazzer - SN 2405127 log rest of equipment reached out 7-2…"
type textarea "x"
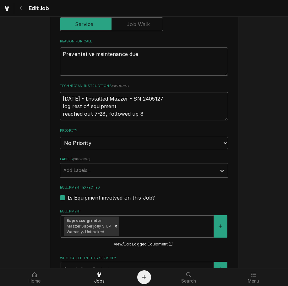
type textarea "5.15.2024 - Installed Mazzer - SN 2405127 log rest of equipment reached out 7-2…"
type textarea "x"
type textarea "5.15.2024 - Installed Mazzer - SN 2405127 log rest of equipment reached out 7-2…"
type textarea "x"
type textarea "5.15.2024 - Installed Mazzer - SN 2405127 log rest of equipment reached out 7-2…"
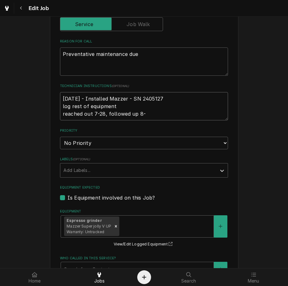
type textarea "x"
type textarea "5.15.2024 - Installed Mazzer - SN 2405127 log rest of equipment reached out 7-2…"
type textarea "x"
type textarea "5.15.2024 - Installed Mazzer - SN 2405127 log rest of equipment reached out 7-2…"
type textarea "x"
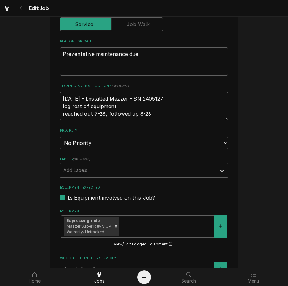
type textarea "5.15.2024 - Installed Mazzer - SN 2405127 log rest of equipment reached out 7-2…"
type textarea "x"
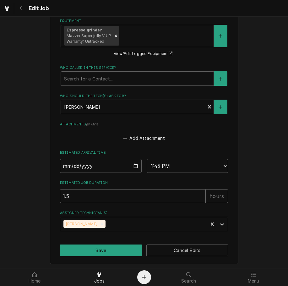
scroll to position [415, 0]
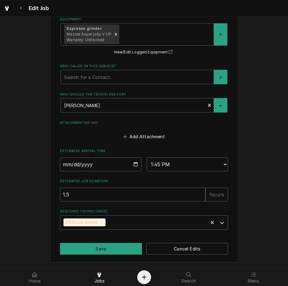
type textarea "5.15.2024 - Installed Mazzer - SN 2405127 log rest of equipment reached out 7-2…"
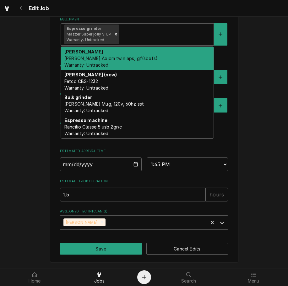
click at [154, 59] on div "Brewer Bunn Axiom twin aps, gf(sbxfs) Warranty: Untracked" at bounding box center [137, 58] width 153 height 23
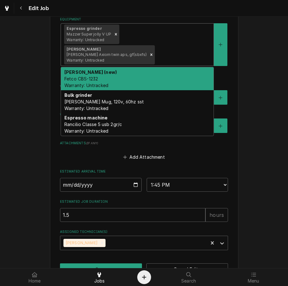
click at [157, 50] on input "Equipment" at bounding box center [156, 55] width 1 height 10
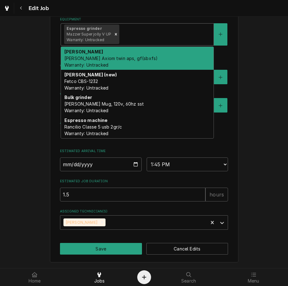
click at [126, 82] on div "Brewer (new) Fetco CBS-1232 Warranty: Untracked" at bounding box center [137, 81] width 153 height 23
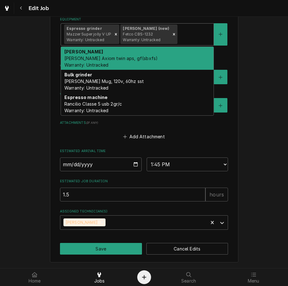
click at [125, 82] on div "Bulk grinder Bunn Mug, 120v, 60hz sst Warranty: Untracked" at bounding box center [137, 81] width 153 height 23
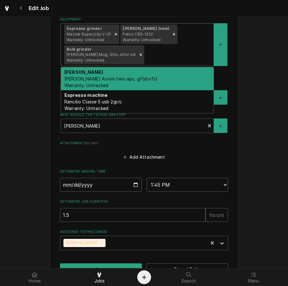
click at [126, 111] on div "Espresso machine Rancilio Classe 5 usb 2gr/c Warranty: Untracked" at bounding box center [137, 101] width 153 height 23
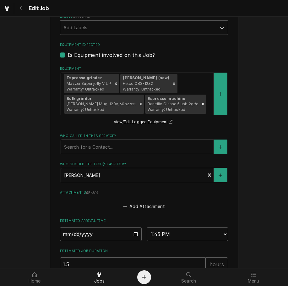
scroll to position [435, 0]
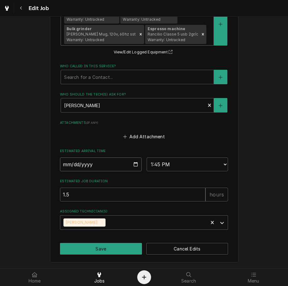
click at [137, 161] on input "2025-08-27" at bounding box center [101, 164] width 82 height 14
click at [131, 166] on input "2025-08-27" at bounding box center [101, 164] width 82 height 14
type textarea "x"
type input "2025-09-17"
click at [134, 165] on input "2025-09-17" at bounding box center [101, 164] width 82 height 14
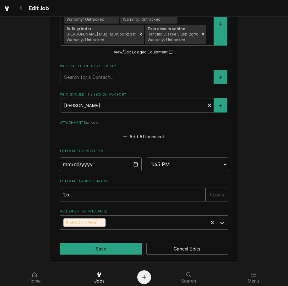
type textarea "x"
type input "2025-09-10"
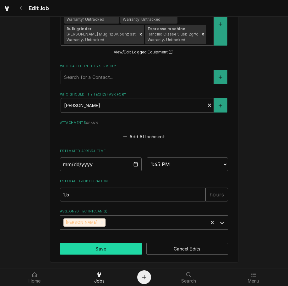
click at [105, 247] on button "Save" at bounding box center [101, 249] width 82 height 12
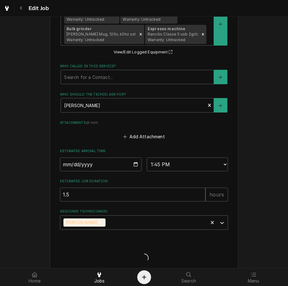
type textarea "x"
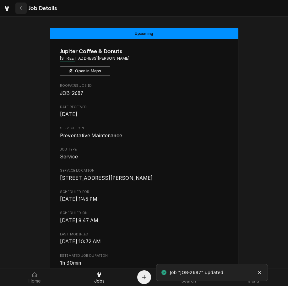
click at [23, 9] on div "Navigate back" at bounding box center [21, 8] width 6 height 6
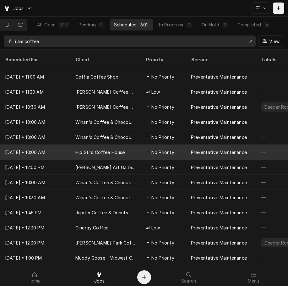
click at [115, 149] on div "Hip Stirs Coffee House" at bounding box center [100, 152] width 50 height 7
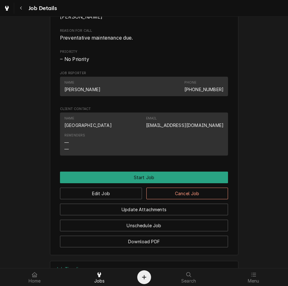
scroll to position [269, 0]
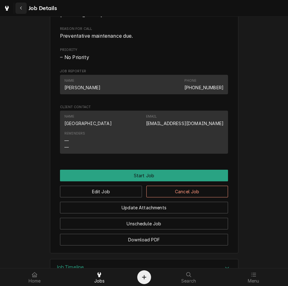
click at [22, 8] on icon "Navigate back" at bounding box center [21, 8] width 3 height 4
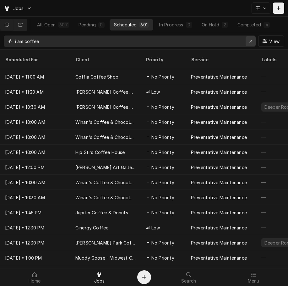
click at [255, 42] on button "Erase input" at bounding box center [250, 41] width 10 height 10
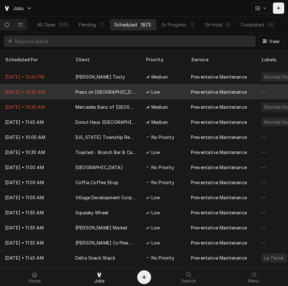
click at [126, 84] on div "Press on [GEOGRAPHIC_DATA]" at bounding box center [105, 91] width 70 height 15
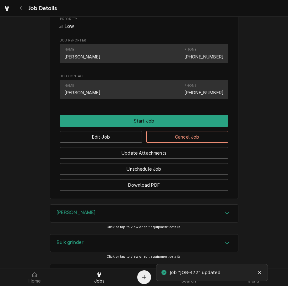
scroll to position [388, 0]
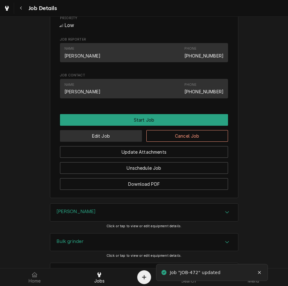
click at [128, 142] on button "Edit Job" at bounding box center [101, 136] width 82 height 12
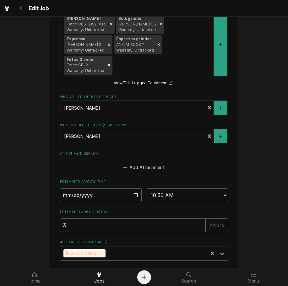
scroll to position [507, 0]
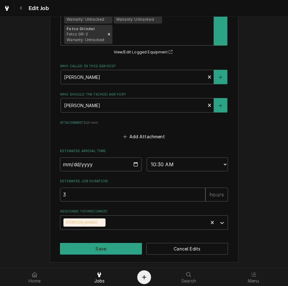
click at [133, 164] on input "[DATE]" at bounding box center [101, 164] width 82 height 14
click at [180, 195] on input "3" at bounding box center [132, 194] width 145 height 14
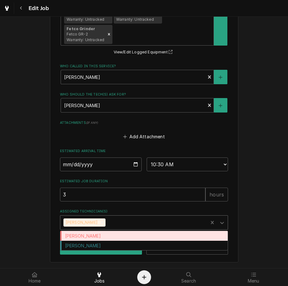
click at [107, 225] on input "Assigned Technician(s)" at bounding box center [107, 222] width 1 height 10
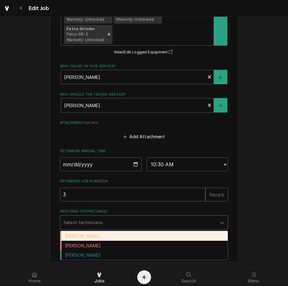
click at [88, 248] on div "[PERSON_NAME]" at bounding box center [143, 245] width 167 height 10
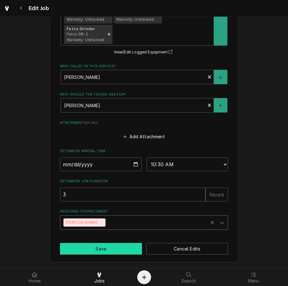
click at [120, 244] on button "Save" at bounding box center [101, 249] width 82 height 12
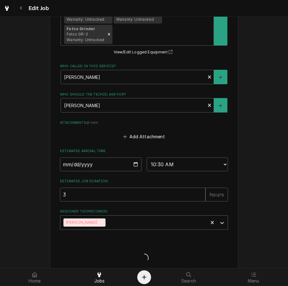
type textarea "x"
